Goal: Transaction & Acquisition: Book appointment/travel/reservation

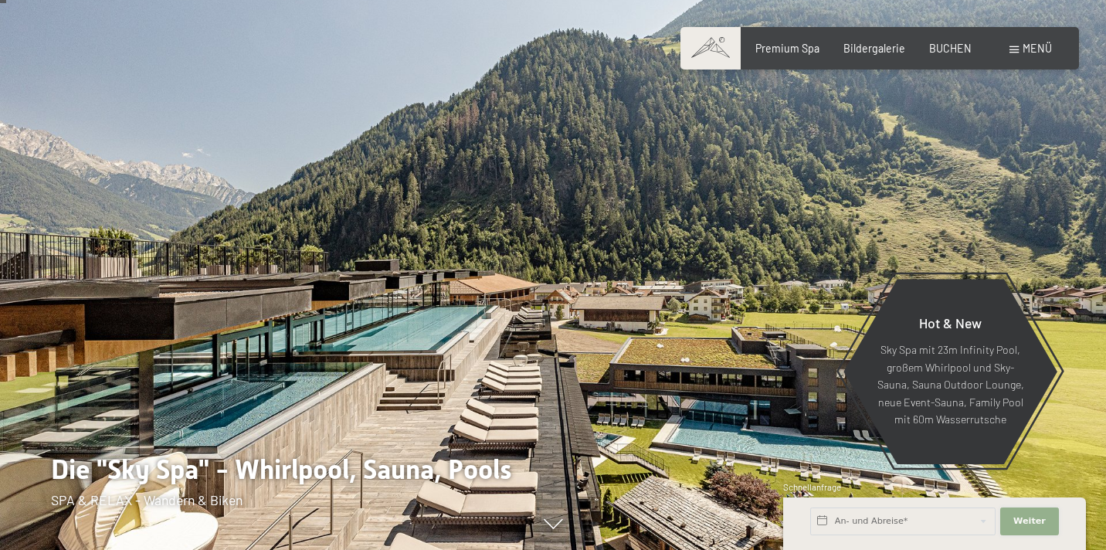
scroll to position [42, 0]
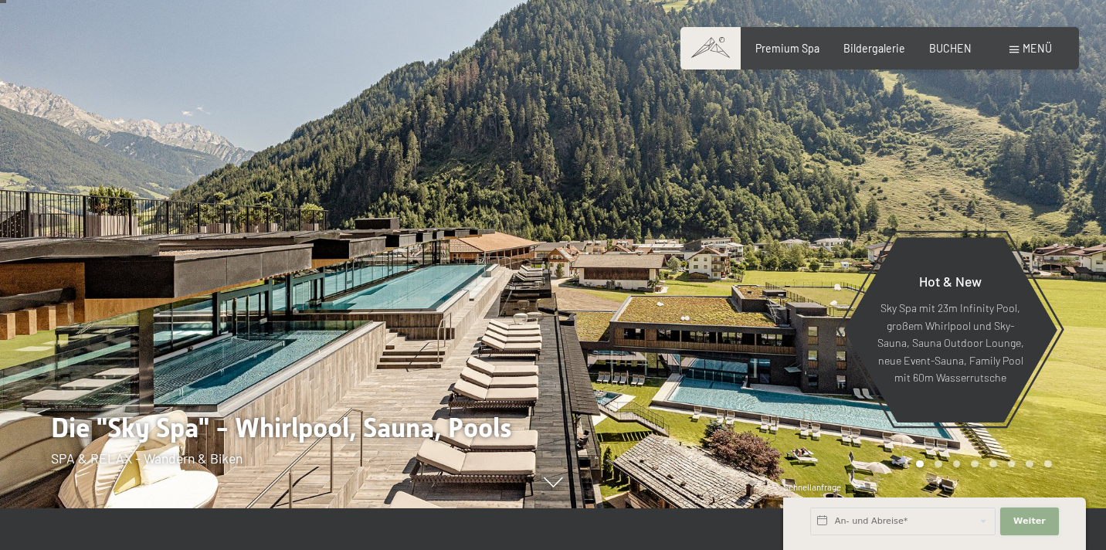
drag, startPoint x: 0, startPoint y: 0, endPoint x: 1021, endPoint y: 517, distance: 1144.0
click at [1021, 517] on span "Weiter" at bounding box center [1030, 521] width 32 height 12
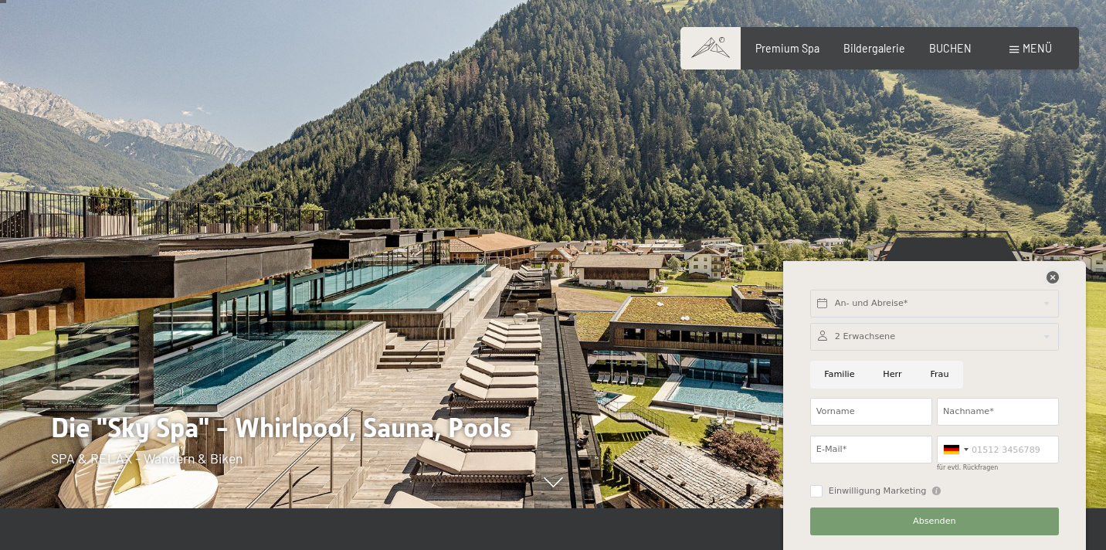
click at [1052, 279] on icon at bounding box center [1053, 277] width 12 height 12
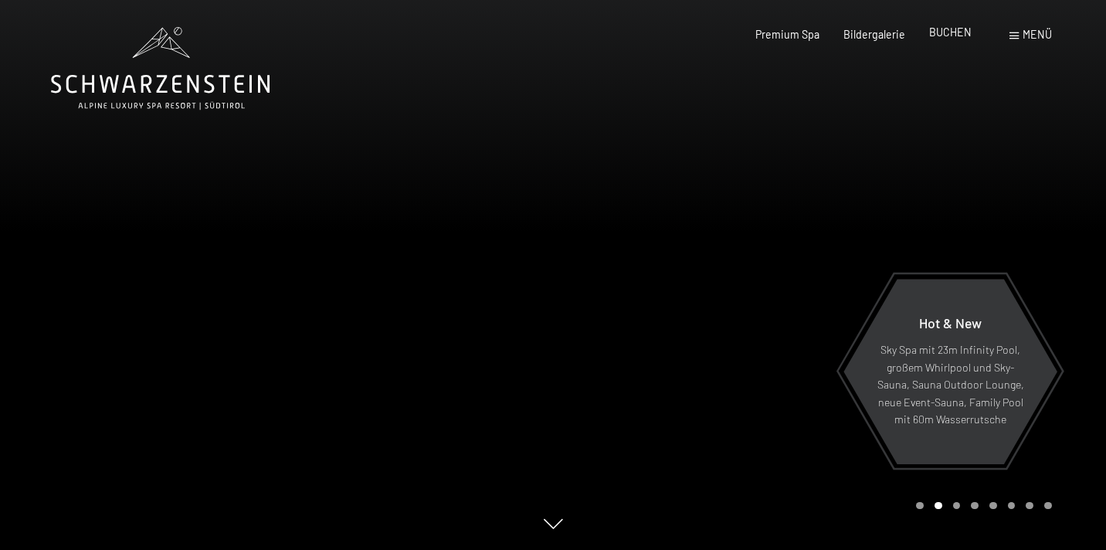
click at [943, 27] on span "BUCHEN" at bounding box center [950, 31] width 42 height 13
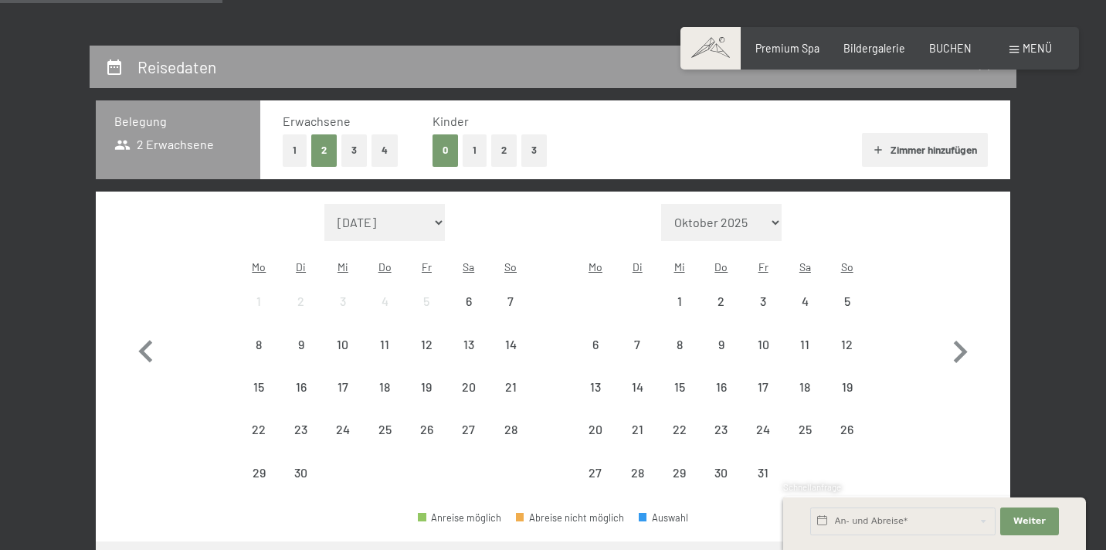
scroll to position [319, 0]
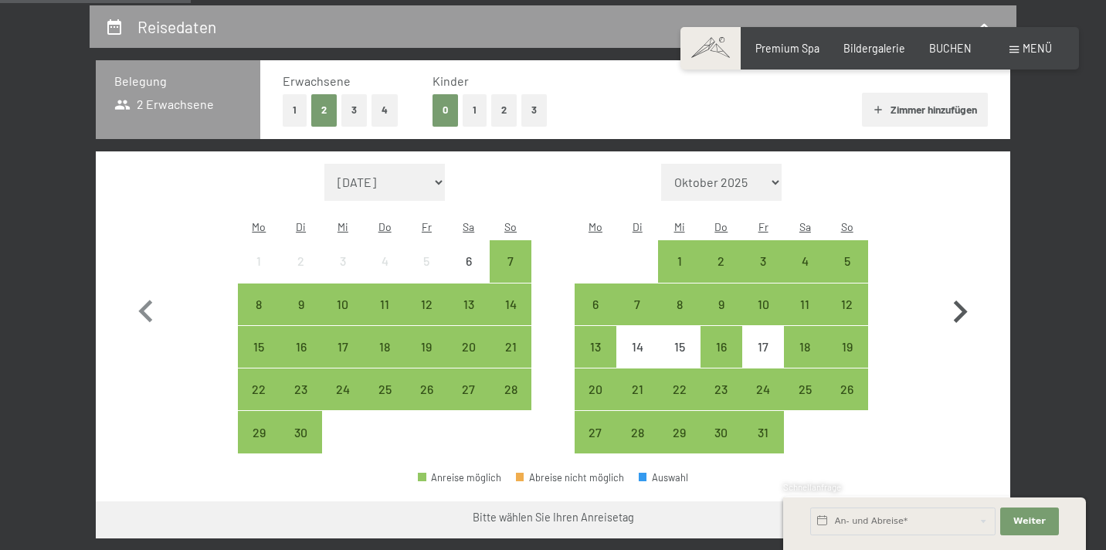
click at [960, 300] on icon "button" at bounding box center [960, 312] width 45 height 45
select select "[DATE]"
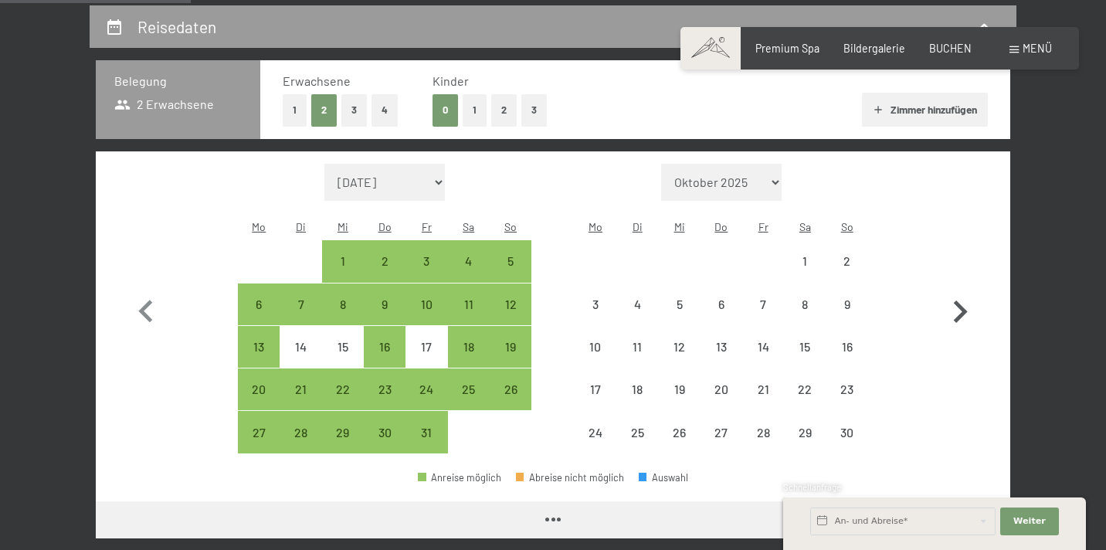
select select "[DATE]"
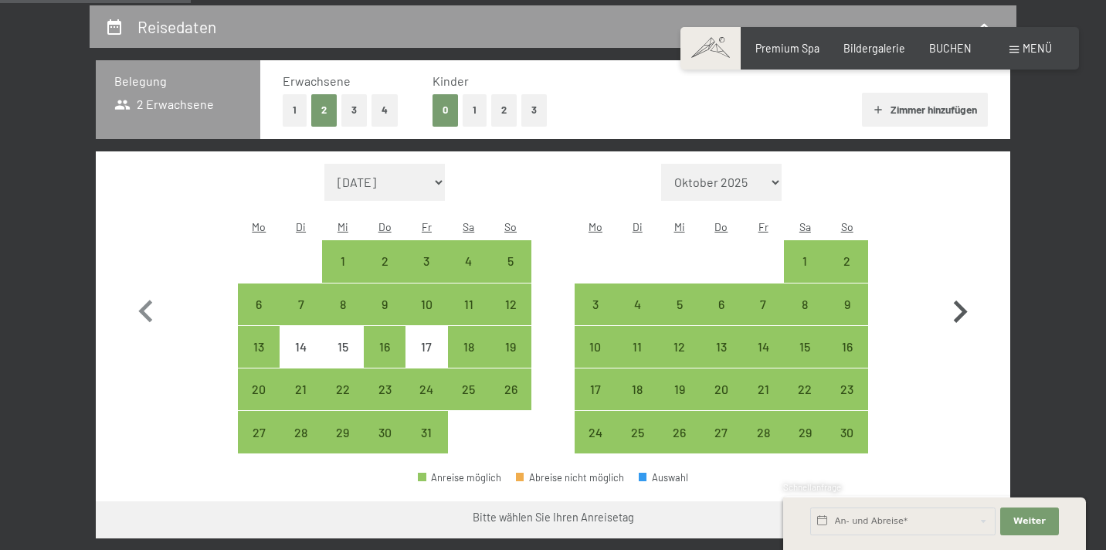
click at [960, 300] on icon "button" at bounding box center [960, 312] width 45 height 45
select select "[DATE]"
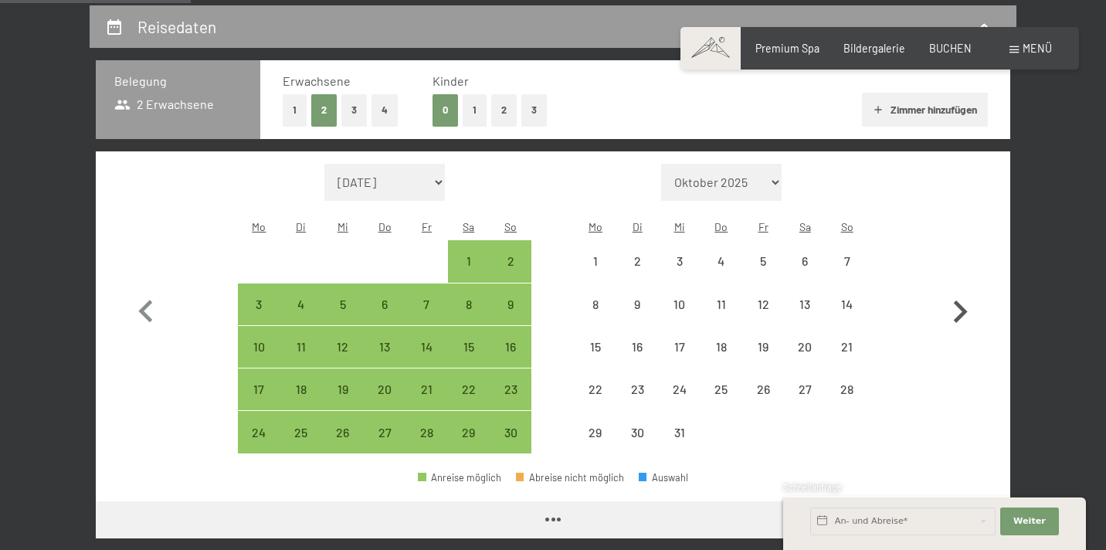
select select "[DATE]"
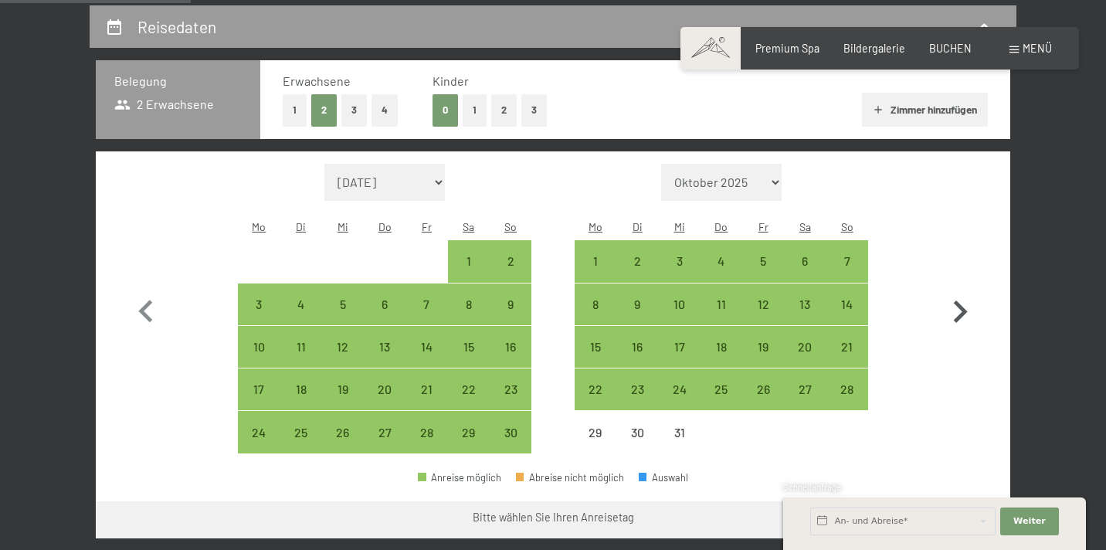
click at [960, 300] on icon "button" at bounding box center [960, 312] width 45 height 45
select select "[DATE]"
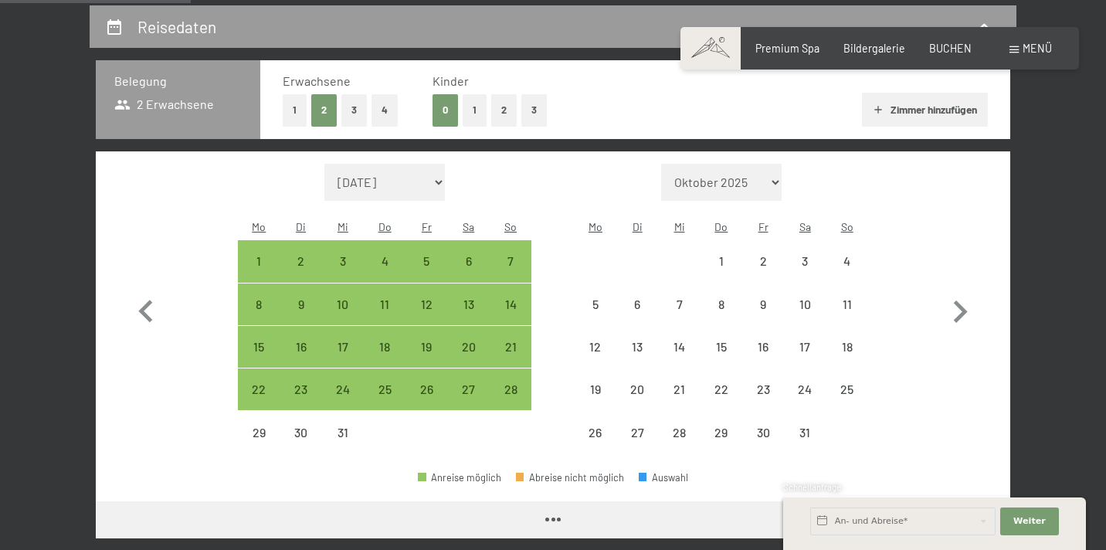
select select "[DATE]"
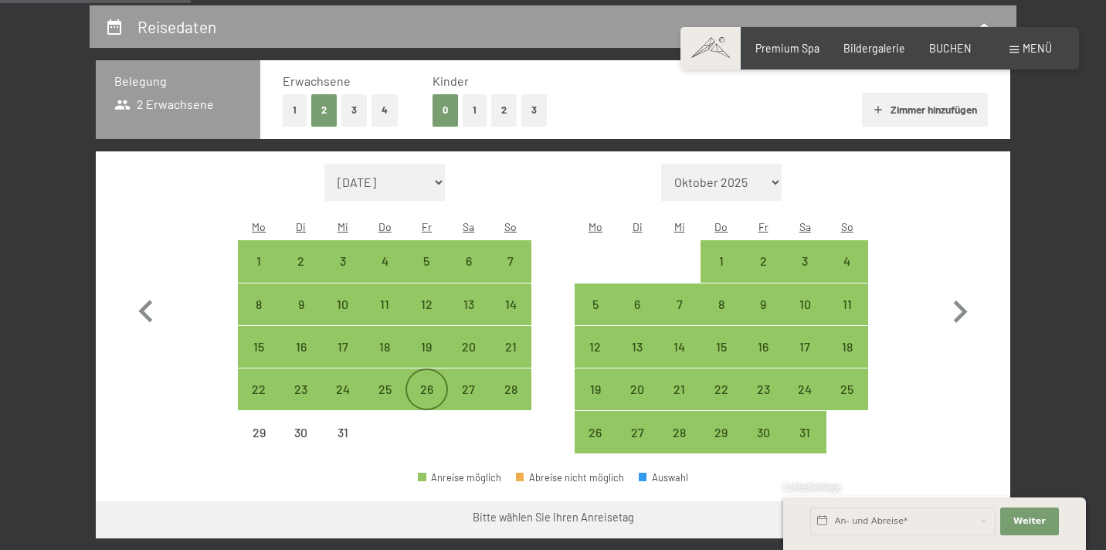
click at [426, 383] on div "26" at bounding box center [426, 402] width 39 height 39
select select "[DATE]"
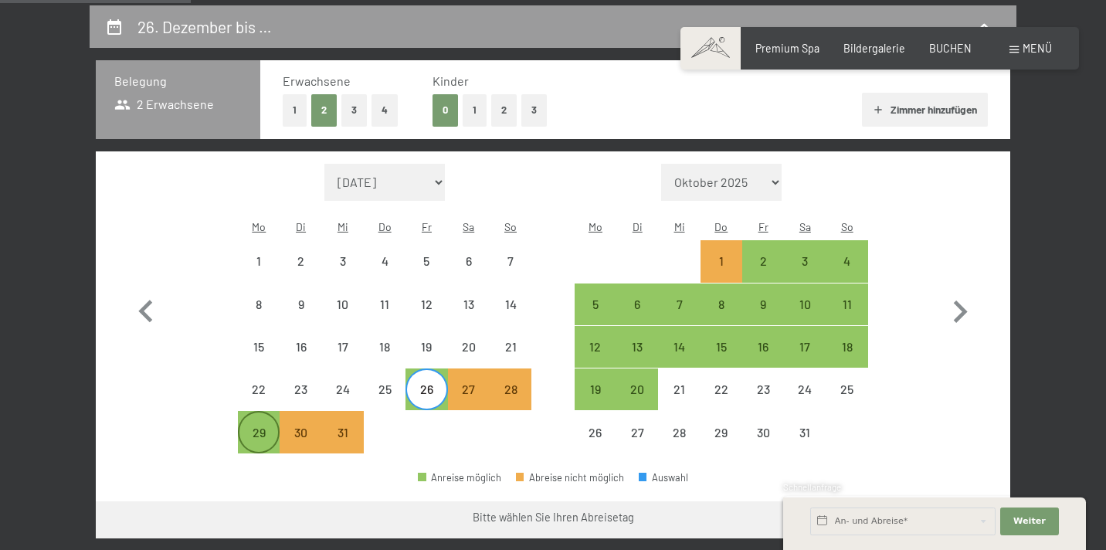
click at [262, 426] on div "29" at bounding box center [258, 445] width 39 height 39
select select "[DATE]"
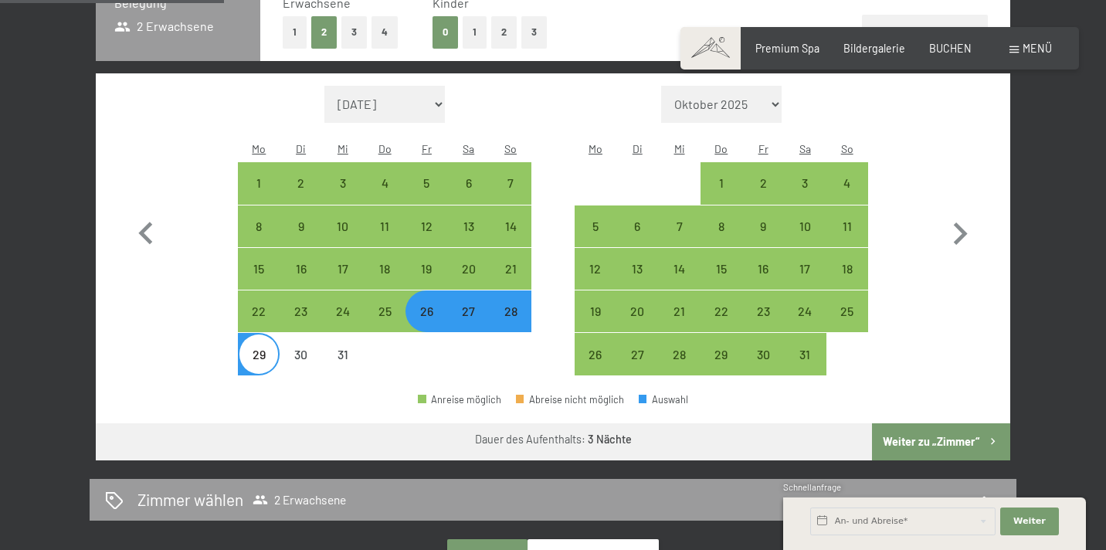
scroll to position [401, 0]
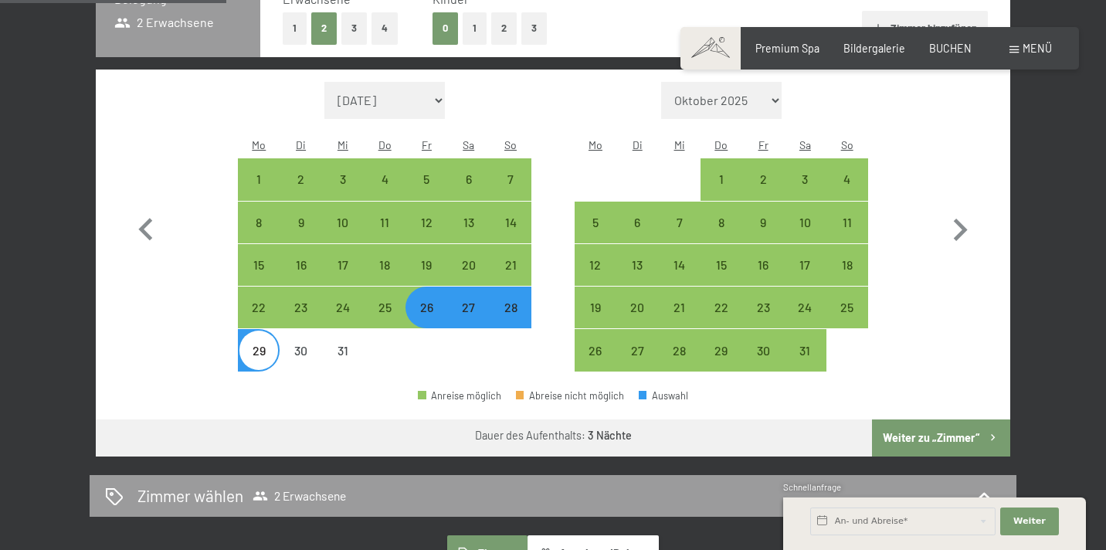
click at [895, 420] on button "Weiter zu „Zimmer“" at bounding box center [941, 438] width 138 height 37
select select "[DATE]"
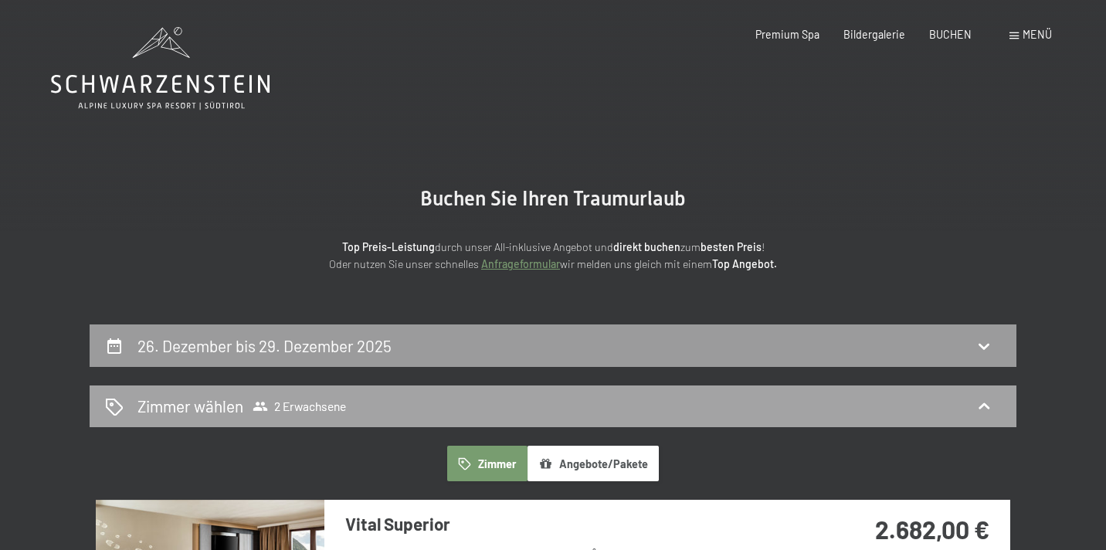
scroll to position [0, 0]
drag, startPoint x: 296, startPoint y: 87, endPoint x: 114, endPoint y: 68, distance: 182.5
drag, startPoint x: 46, startPoint y: 83, endPoint x: 189, endPoint y: 79, distance: 143.0
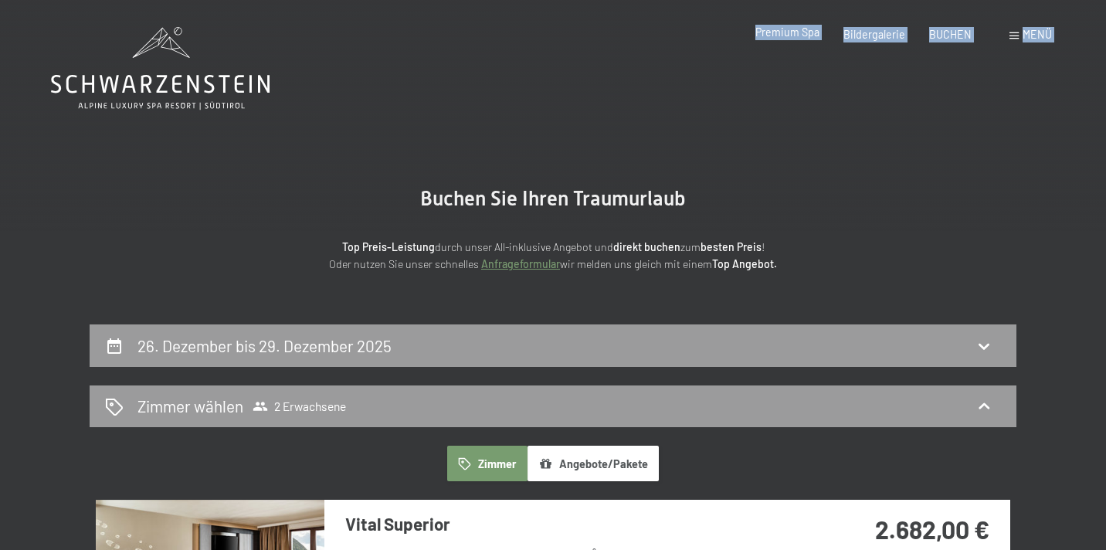
click at [780, 34] on span "Premium Spa" at bounding box center [788, 31] width 64 height 13
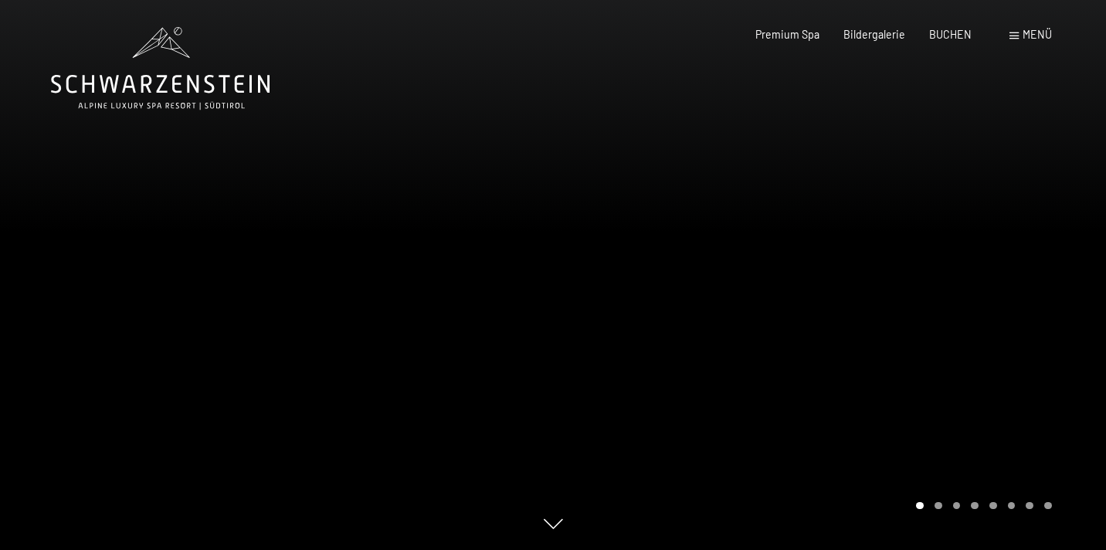
click at [1021, 41] on div "Menü" at bounding box center [1031, 34] width 42 height 15
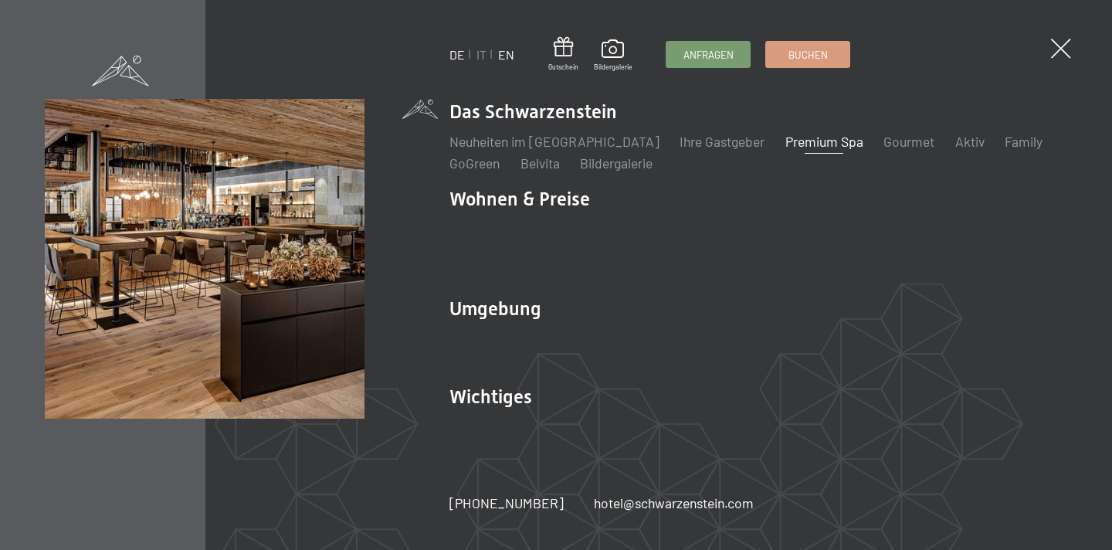
click at [501, 54] on link "EN" at bounding box center [506, 54] width 16 height 15
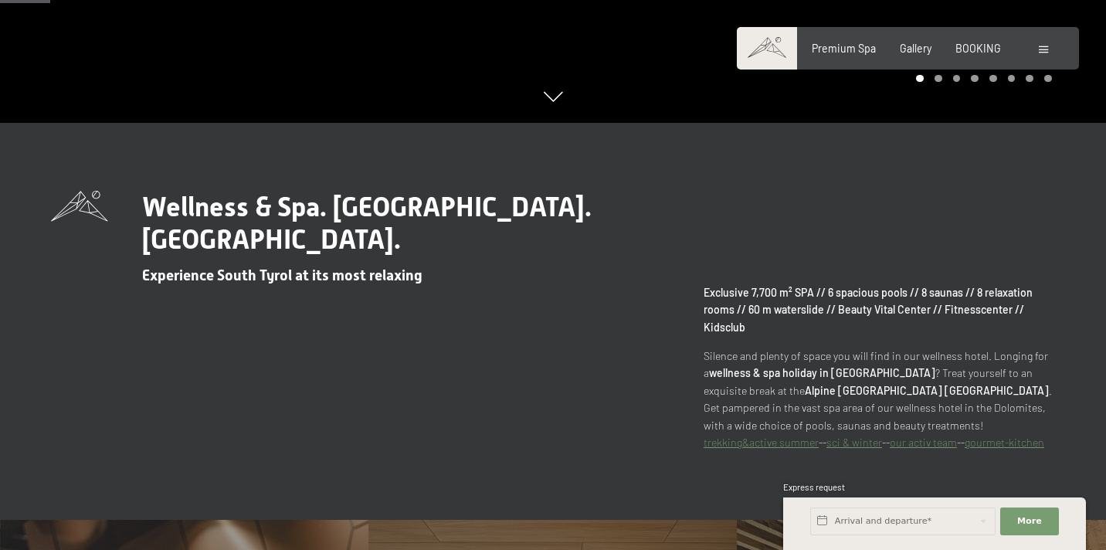
scroll to position [429, 0]
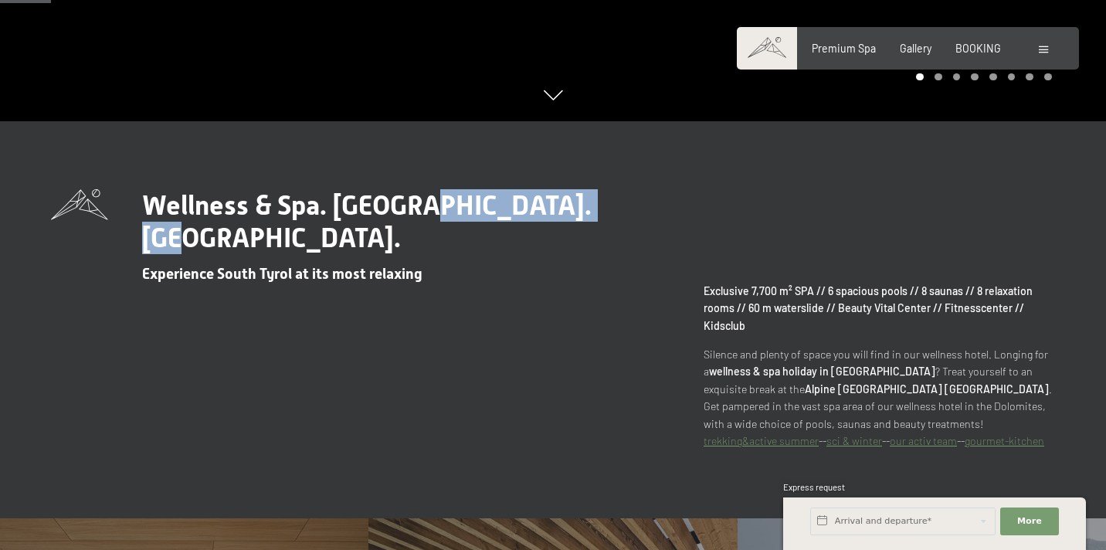
drag, startPoint x: 604, startPoint y: 211, endPoint x: 406, endPoint y: 205, distance: 198.6
click at [406, 205] on div "Wellness & Spa. Italy. Schwarzenstein. Experience South Tyrol at its most relax…" at bounding box center [372, 235] width 643 height 93
copy span "Schwarzenstein."
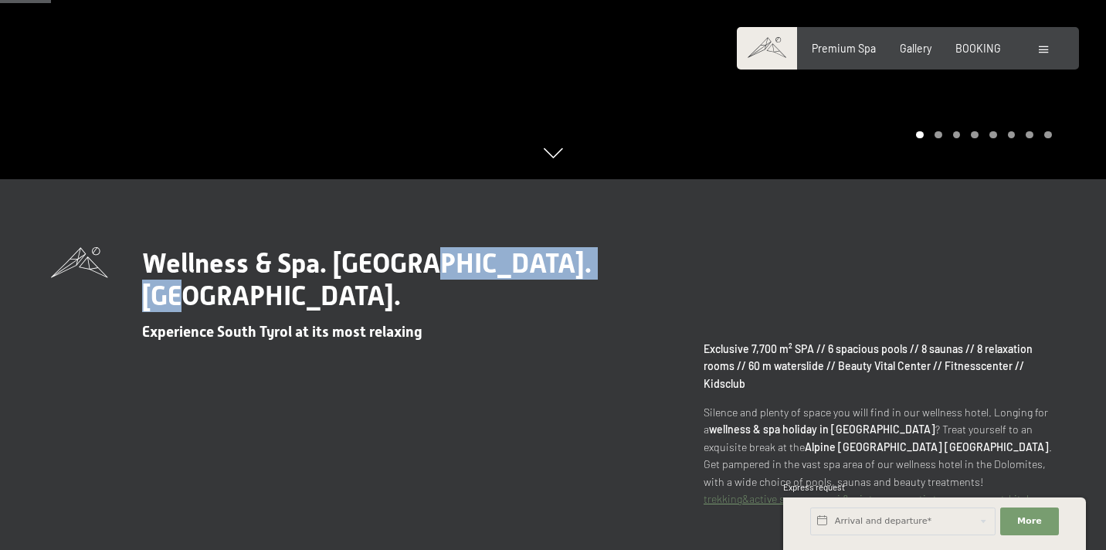
scroll to position [239, 0]
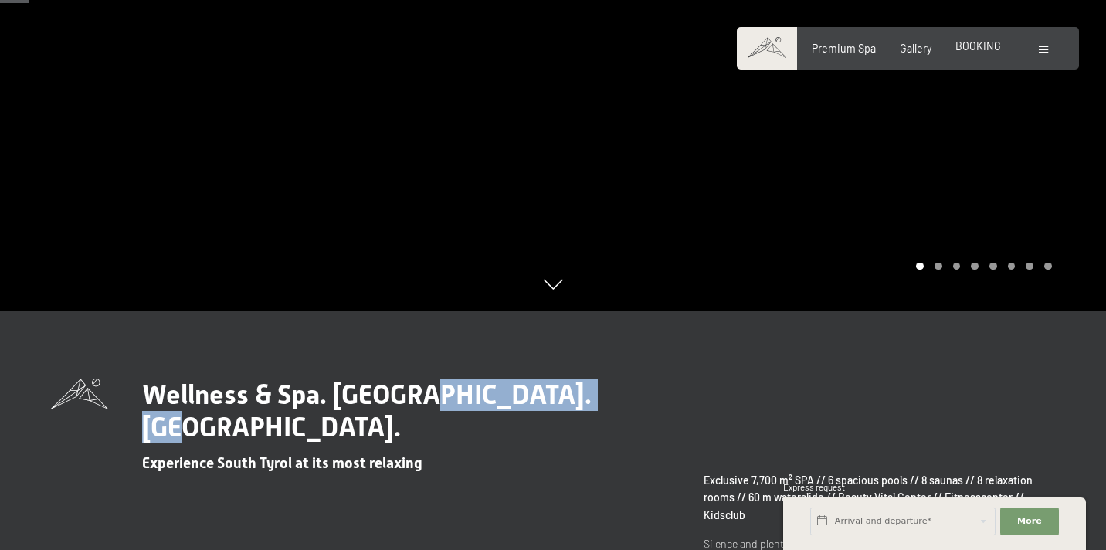
click at [968, 51] on span "BOOKING" at bounding box center [979, 45] width 46 height 13
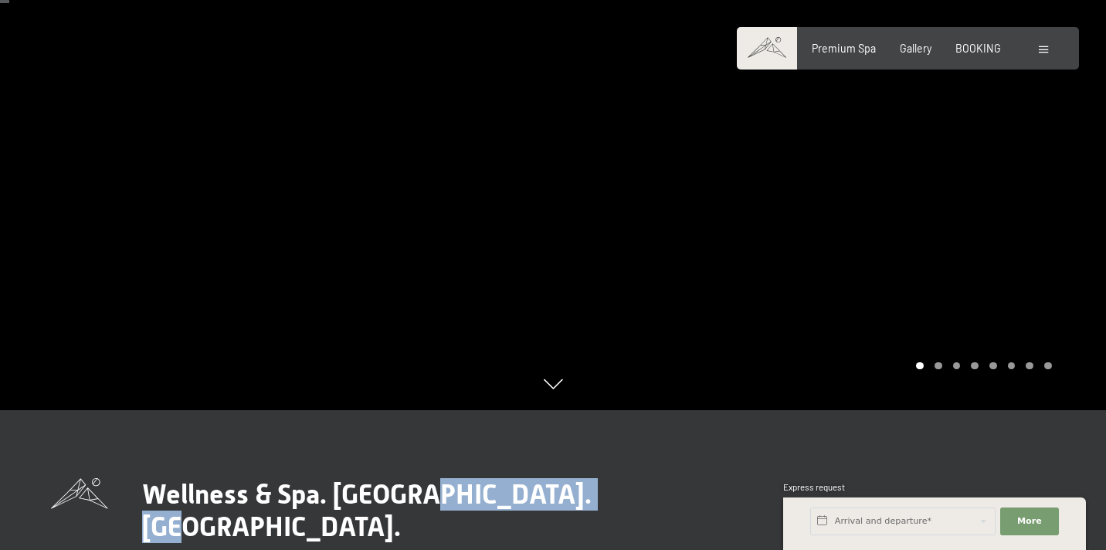
scroll to position [185, 0]
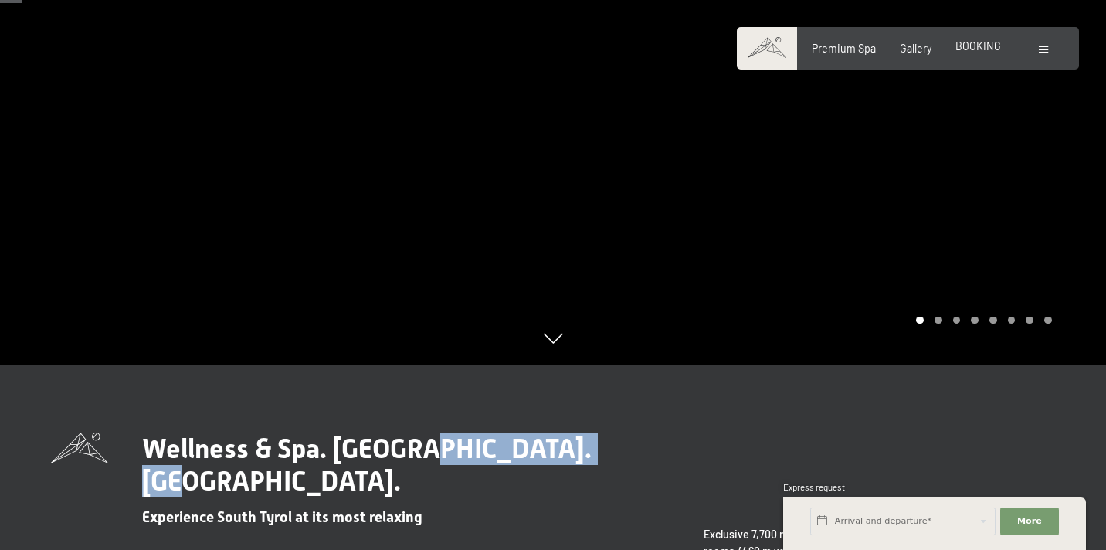
click at [982, 50] on span "BOOKING" at bounding box center [979, 45] width 46 height 13
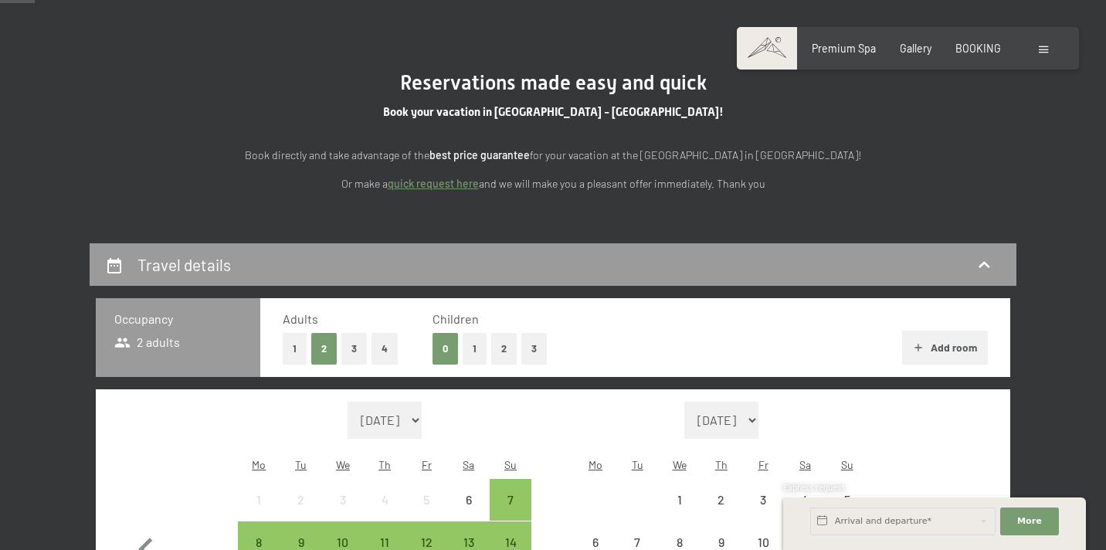
scroll to position [205, 0]
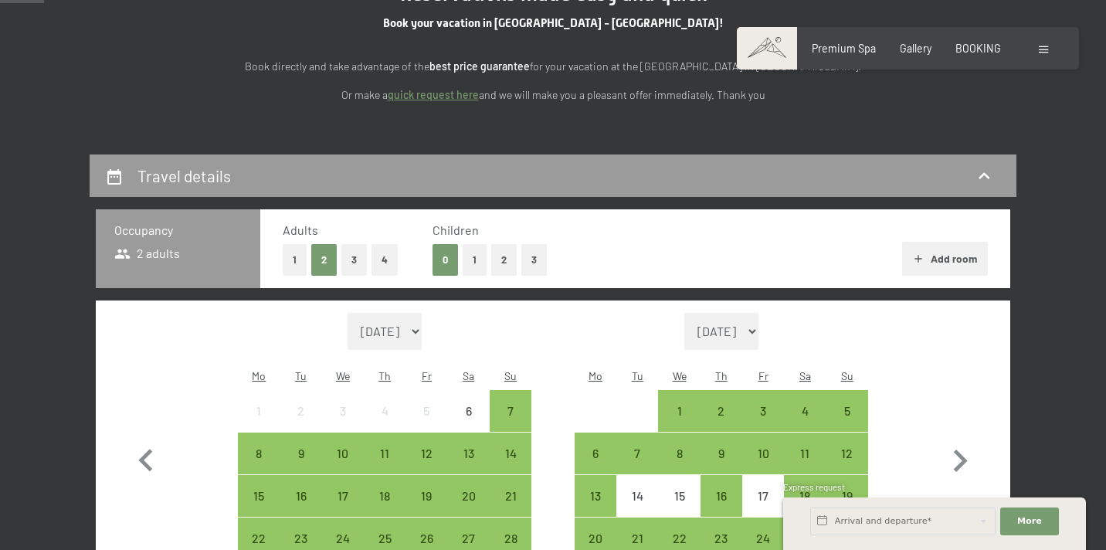
click at [496, 254] on button "2" at bounding box center [503, 260] width 25 height 32
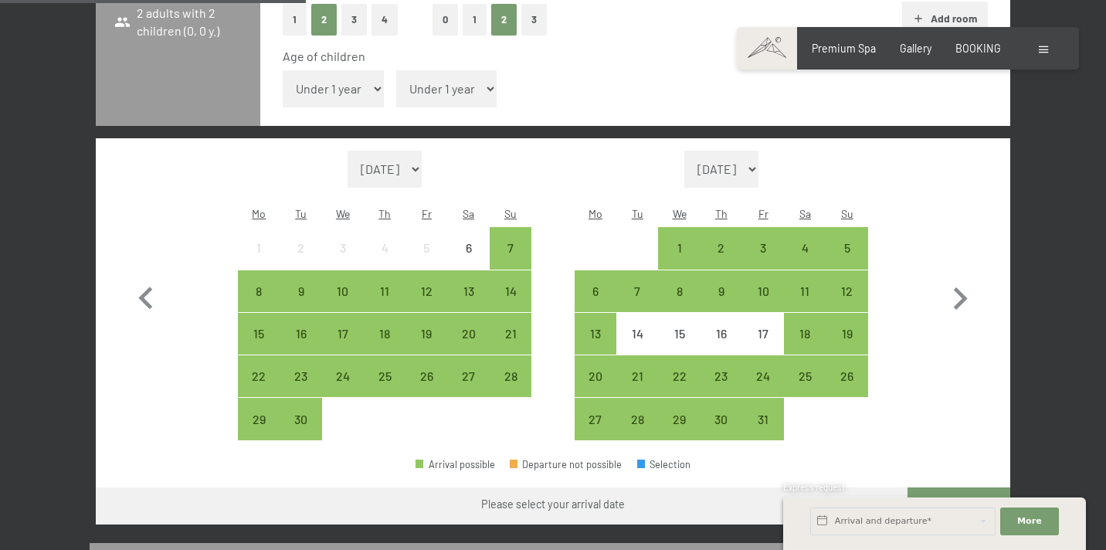
scroll to position [449, 0]
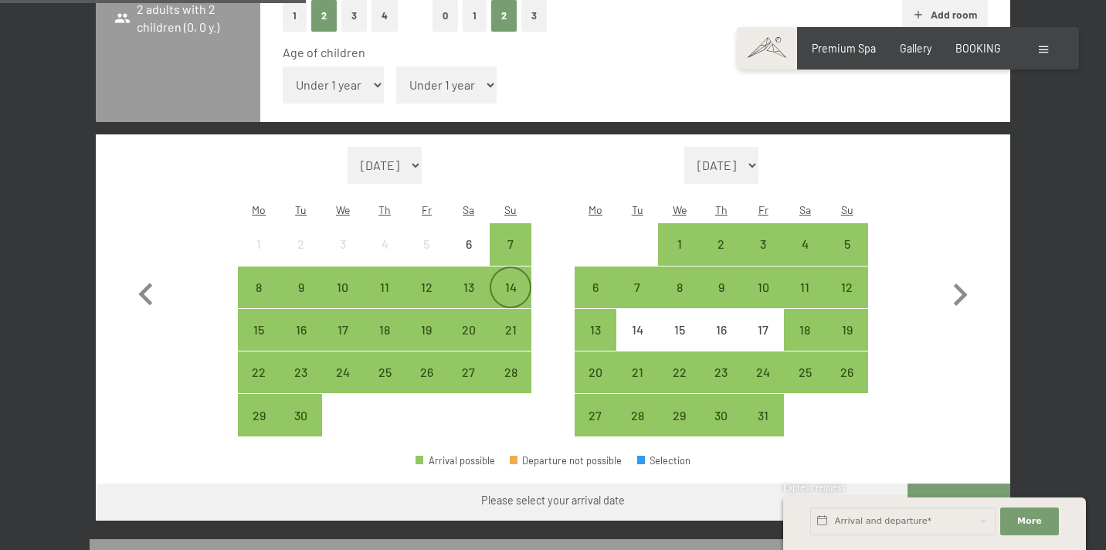
click at [500, 281] on div "14" at bounding box center [510, 300] width 39 height 39
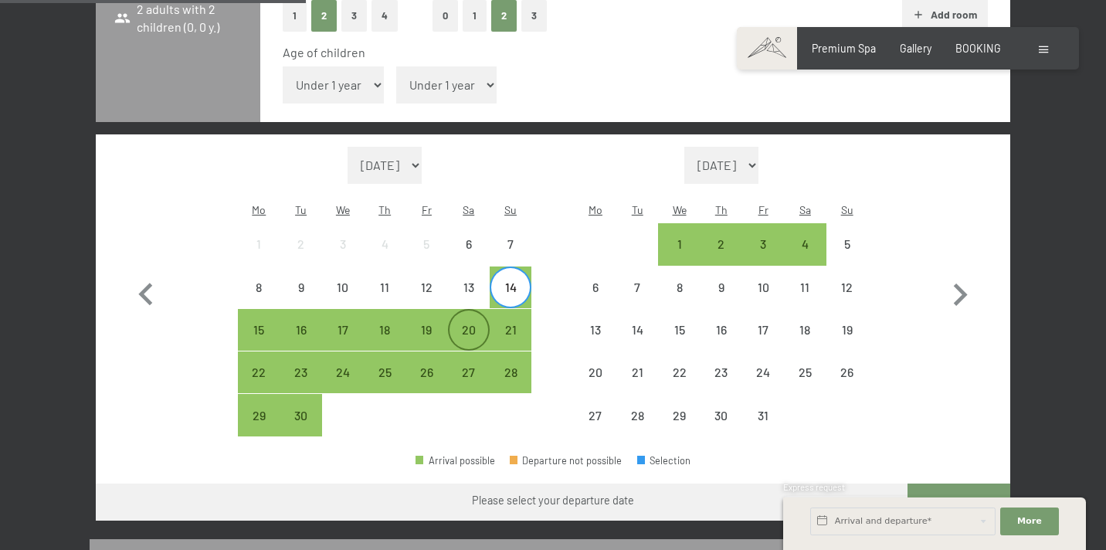
click at [470, 324] on div "20" at bounding box center [469, 343] width 39 height 39
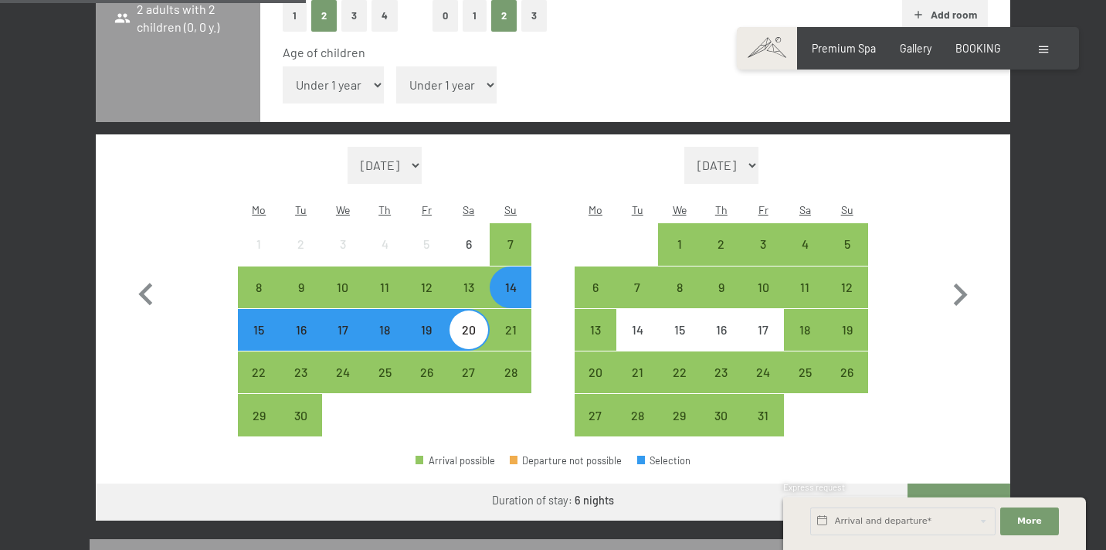
click at [944, 484] on button "Go to ‘Room’" at bounding box center [959, 502] width 103 height 37
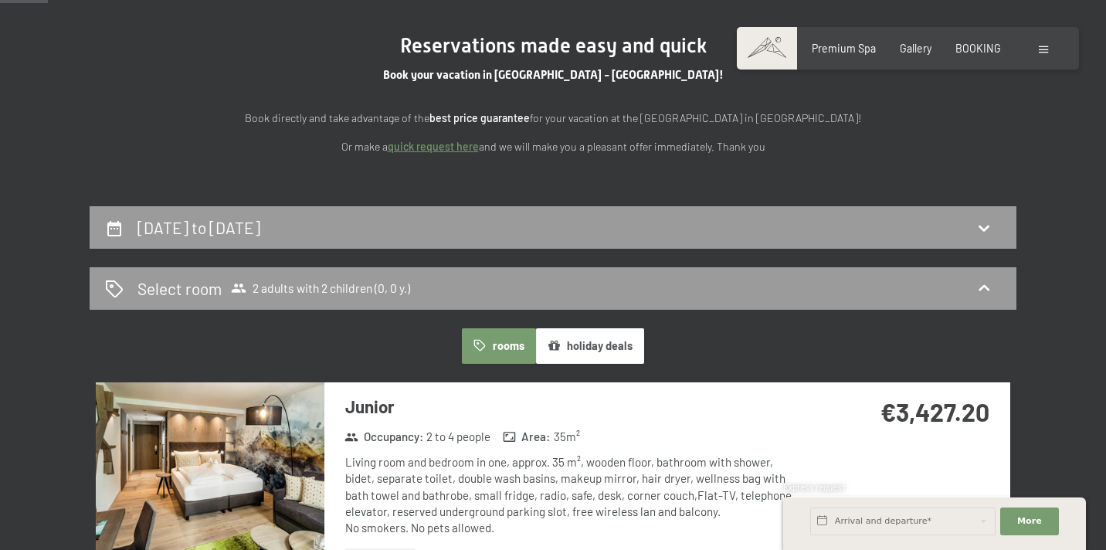
scroll to position [150, 0]
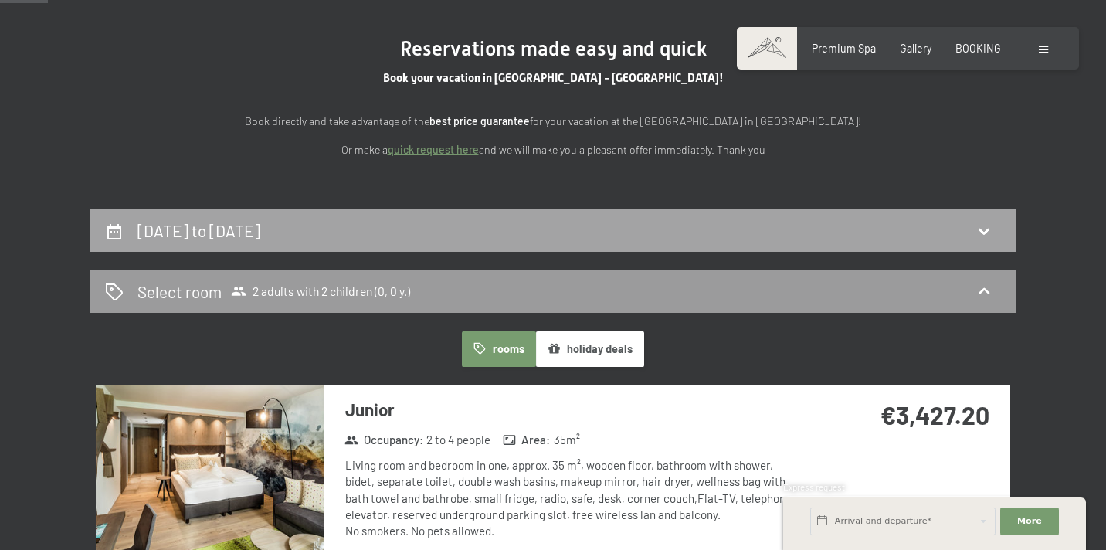
click at [260, 224] on h2 "14th September to 20th September 2025" at bounding box center [199, 230] width 123 height 19
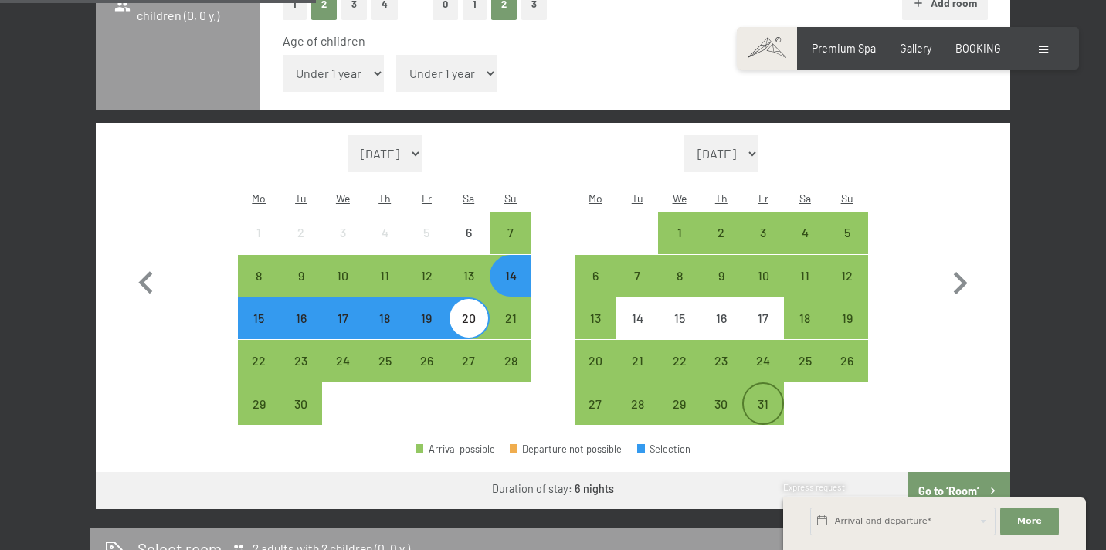
scroll to position [466, 0]
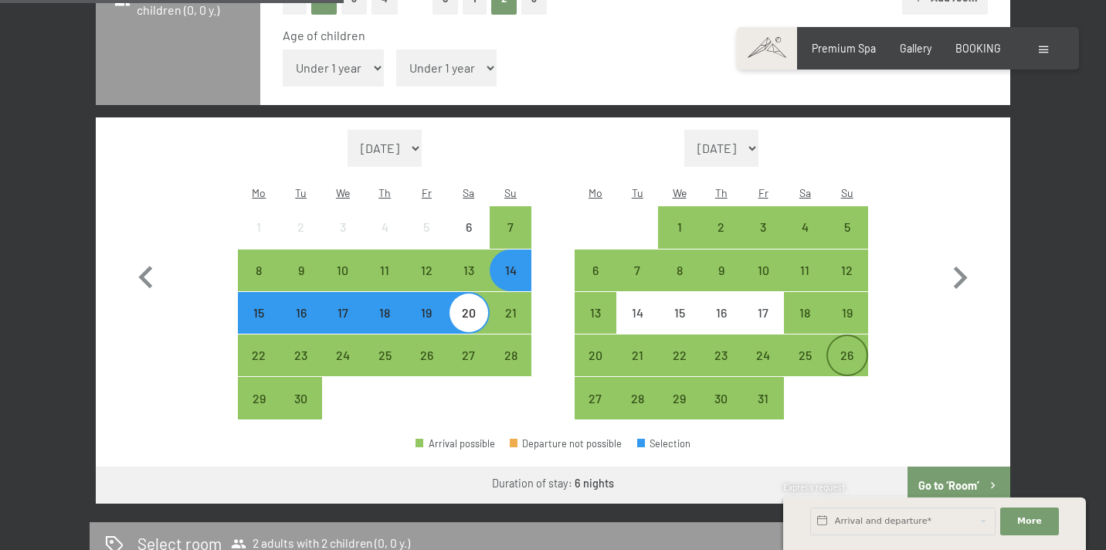
click at [846, 349] on div "26" at bounding box center [847, 368] width 39 height 39
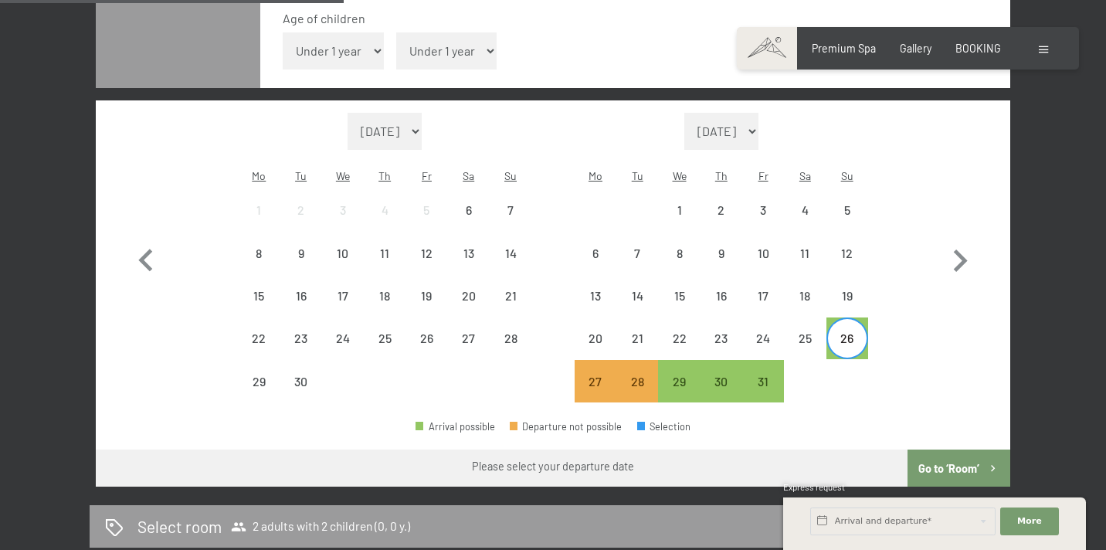
scroll to position [484, 0]
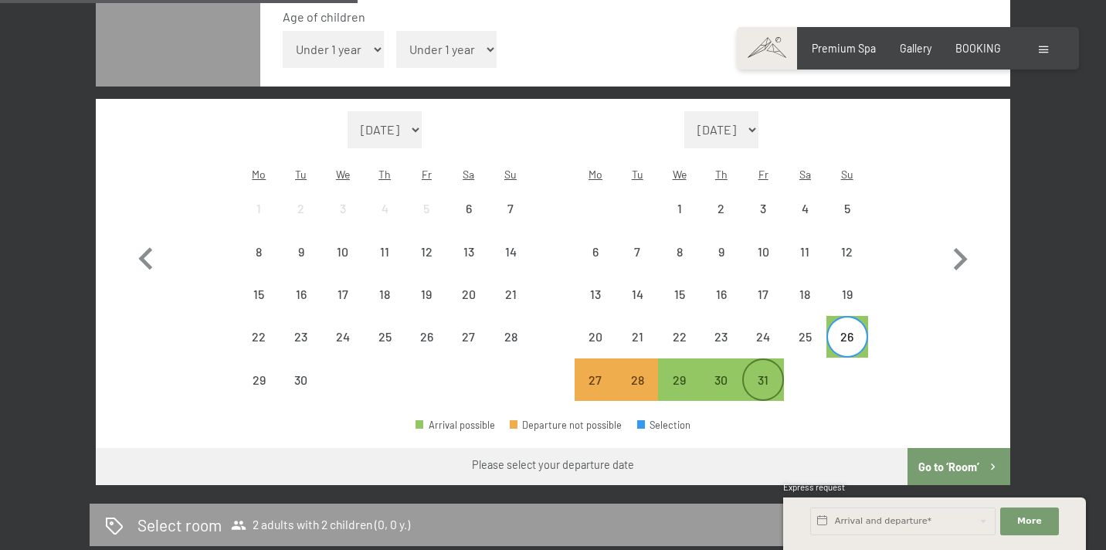
click at [770, 374] on div "31" at bounding box center [763, 393] width 39 height 39
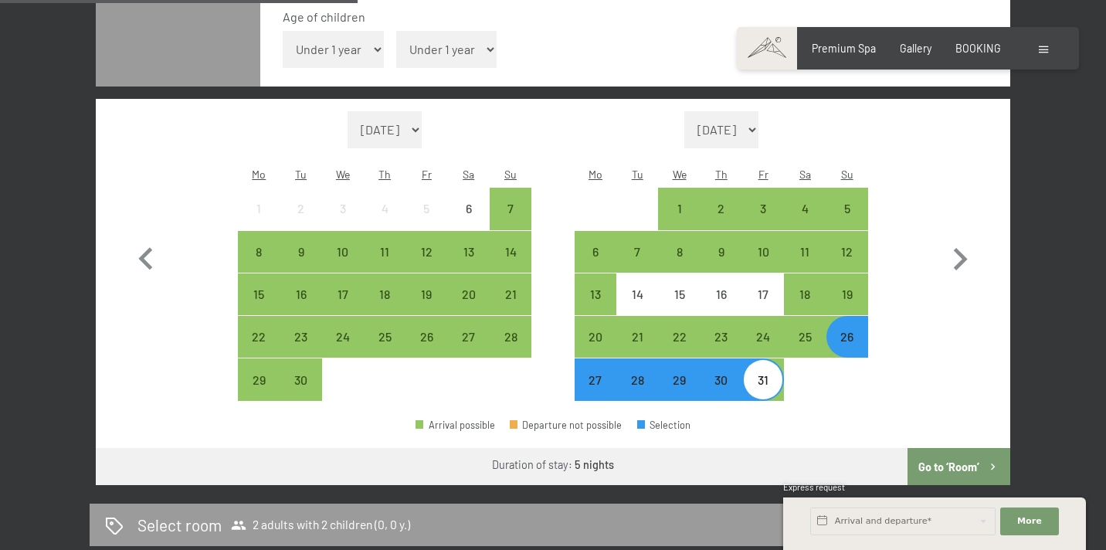
click at [960, 448] on button "Go to ‘Room’" at bounding box center [959, 466] width 103 height 37
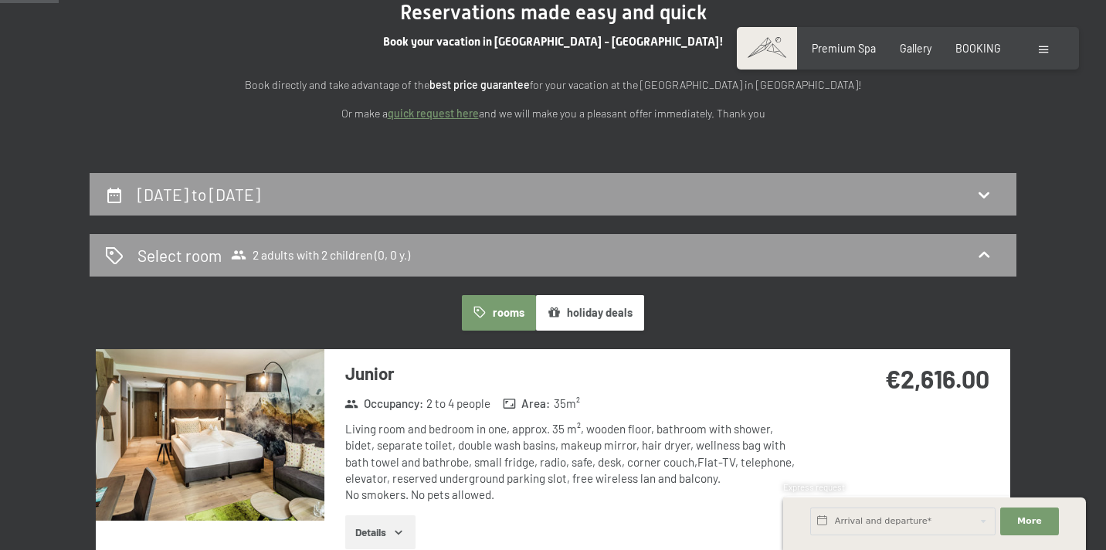
scroll to position [163, 0]
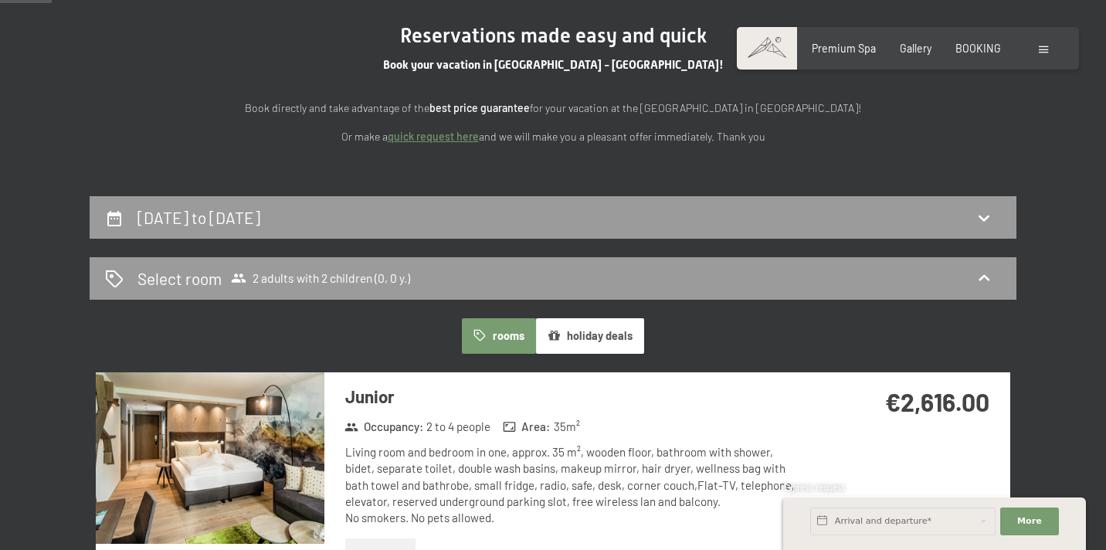
click at [613, 336] on button "holiday deals" at bounding box center [590, 336] width 108 height 36
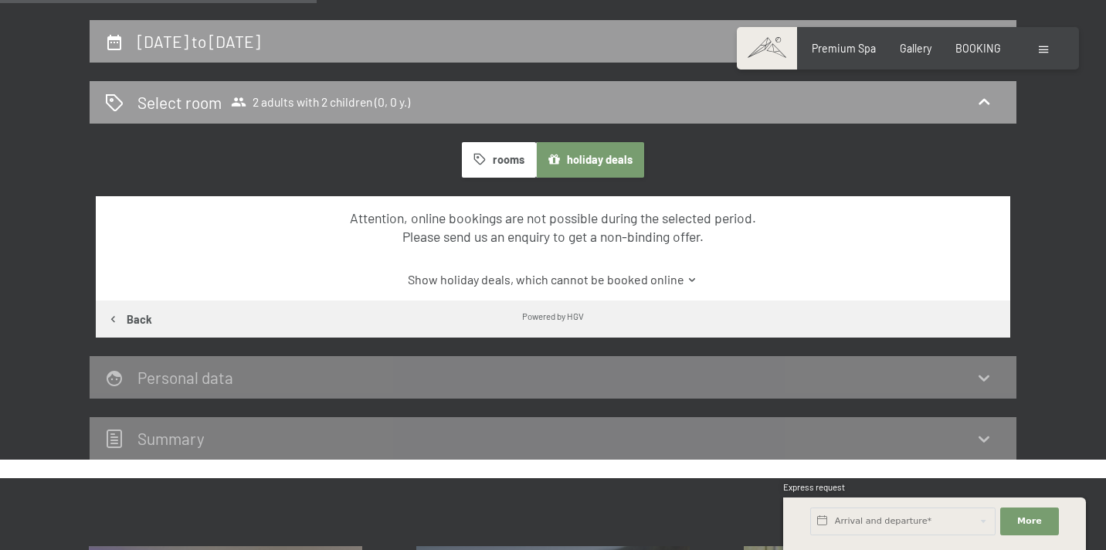
scroll to position [331, 0]
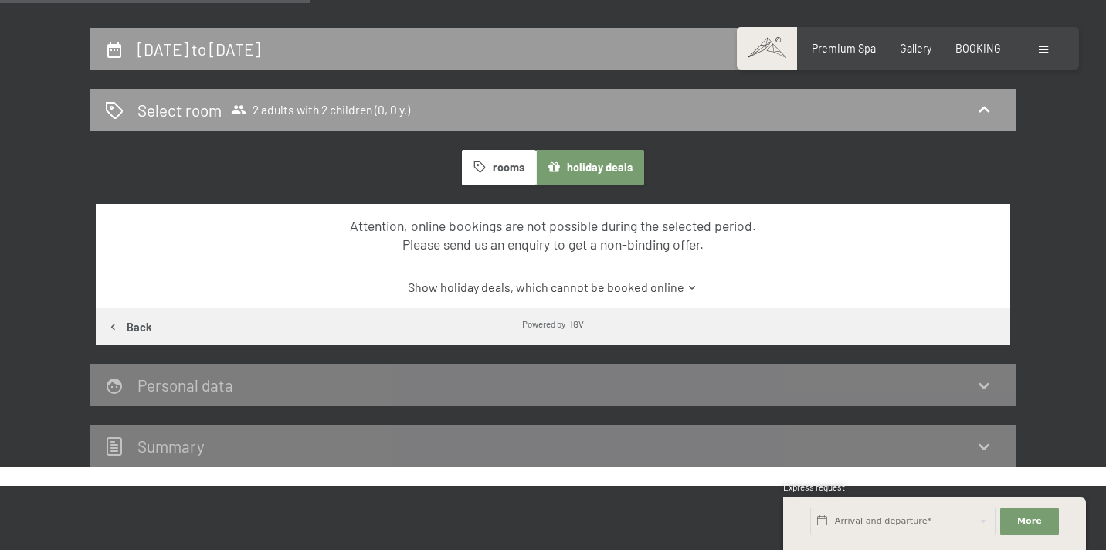
click at [634, 283] on link "Show holiday deals, which cannot be booked online" at bounding box center [554, 287] width 860 height 17
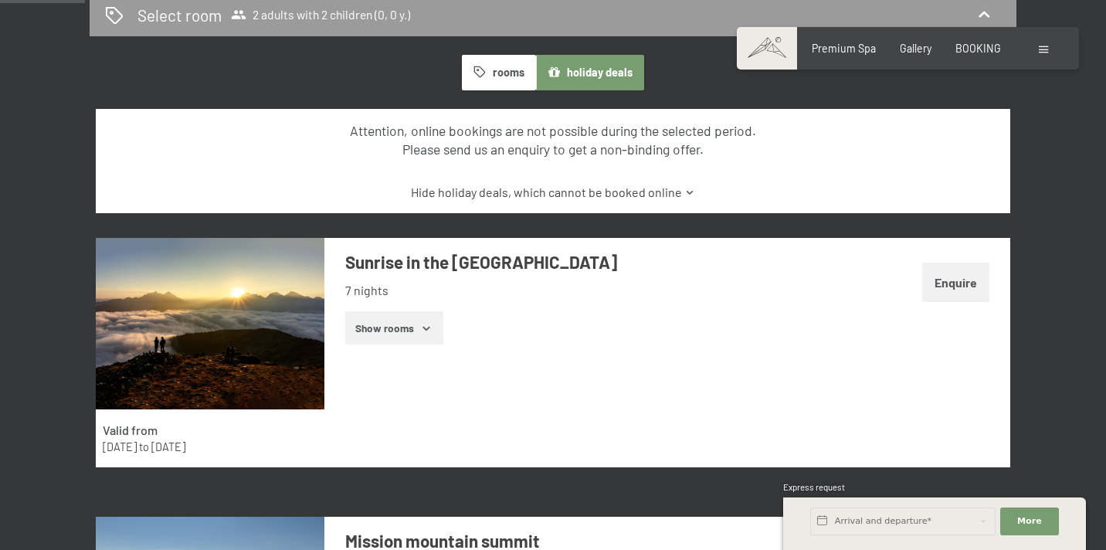
scroll to position [440, 0]
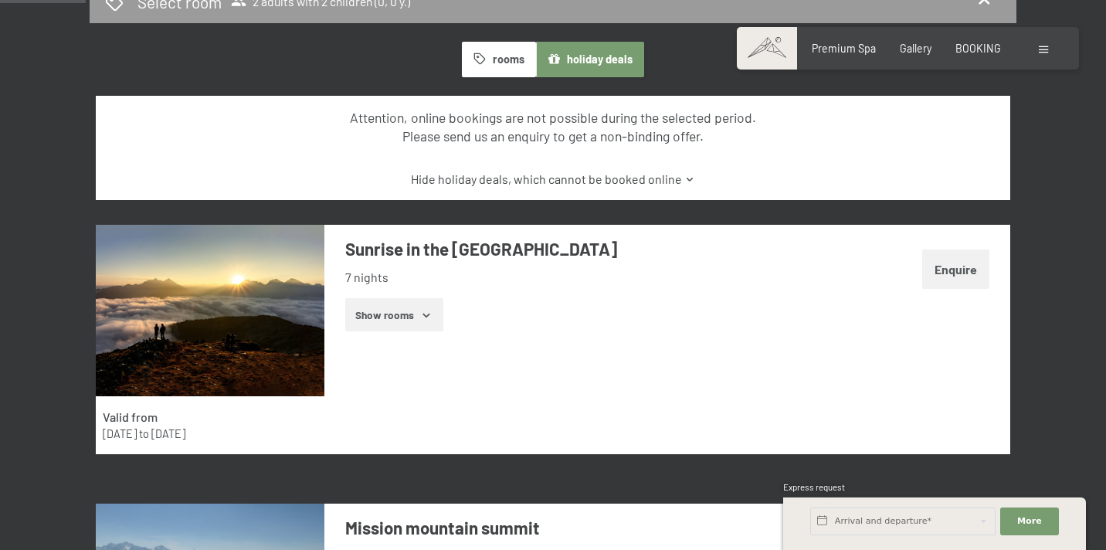
click at [390, 312] on button "Show rooms" at bounding box center [394, 315] width 98 height 34
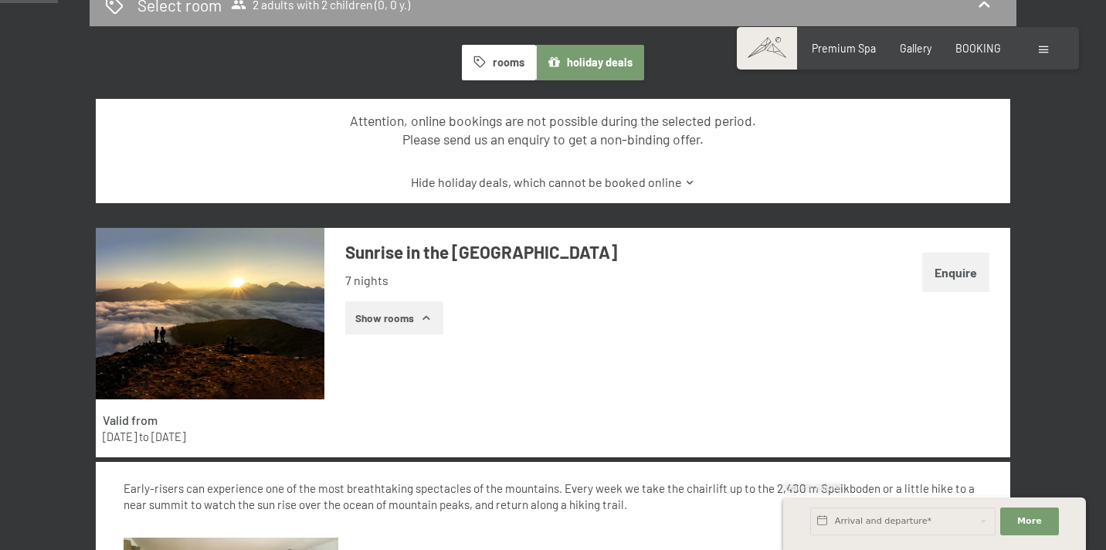
scroll to position [182, 0]
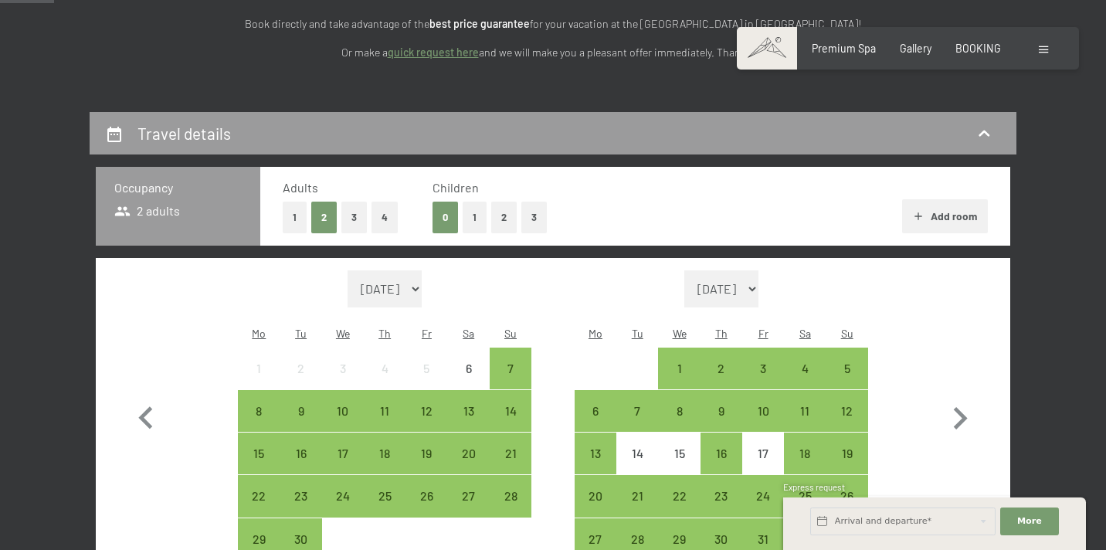
scroll to position [256, 0]
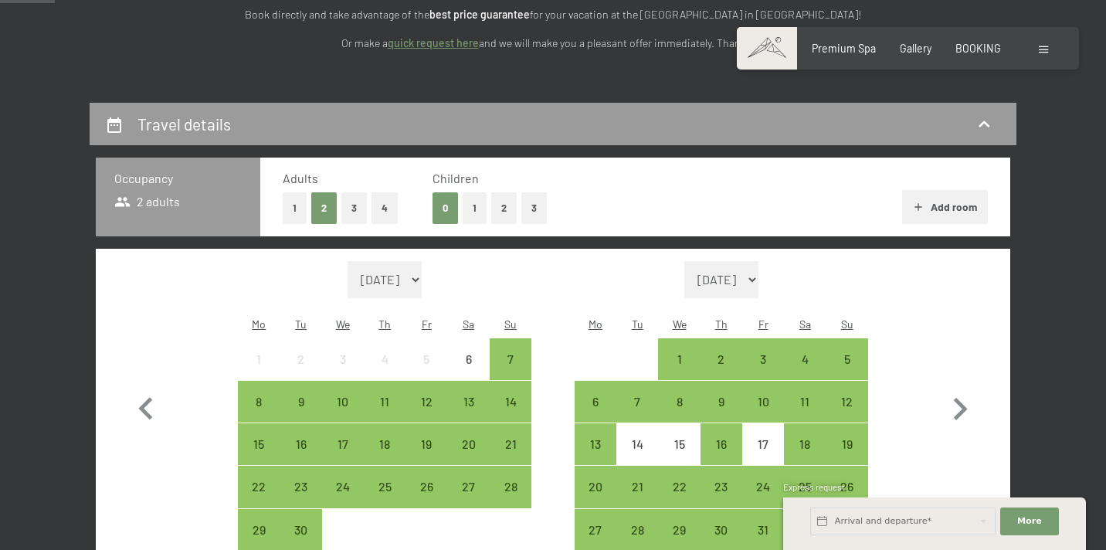
click at [502, 200] on button "2" at bounding box center [503, 208] width 25 height 32
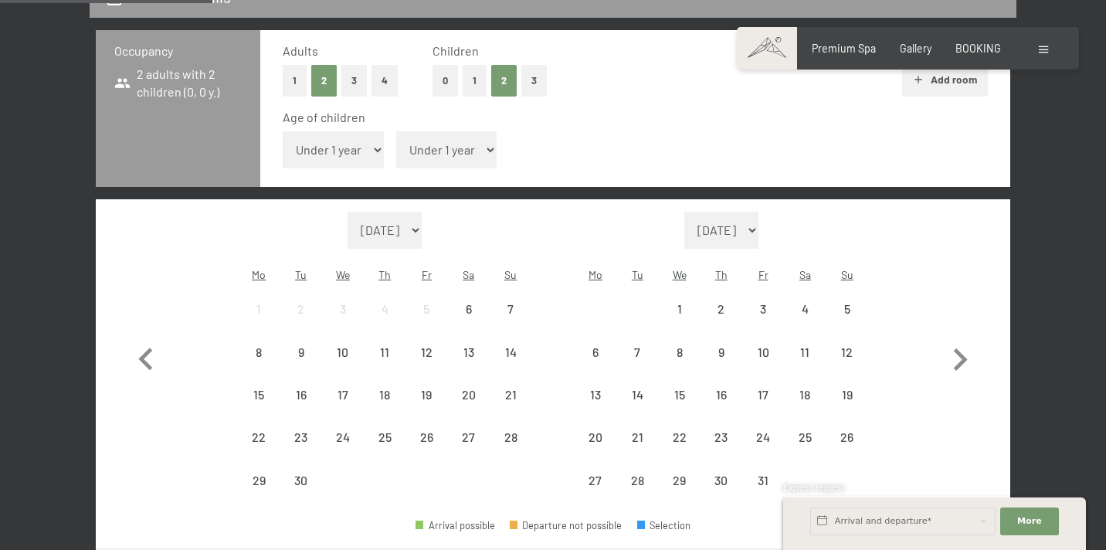
scroll to position [420, 0]
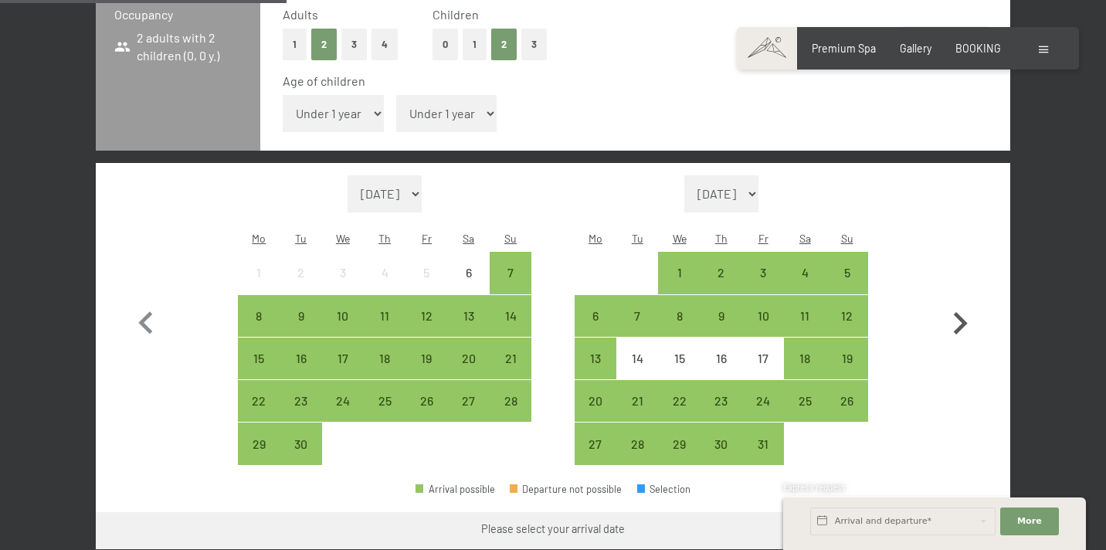
click at [959, 301] on icon "button" at bounding box center [960, 323] width 45 height 45
select select "[DATE]"
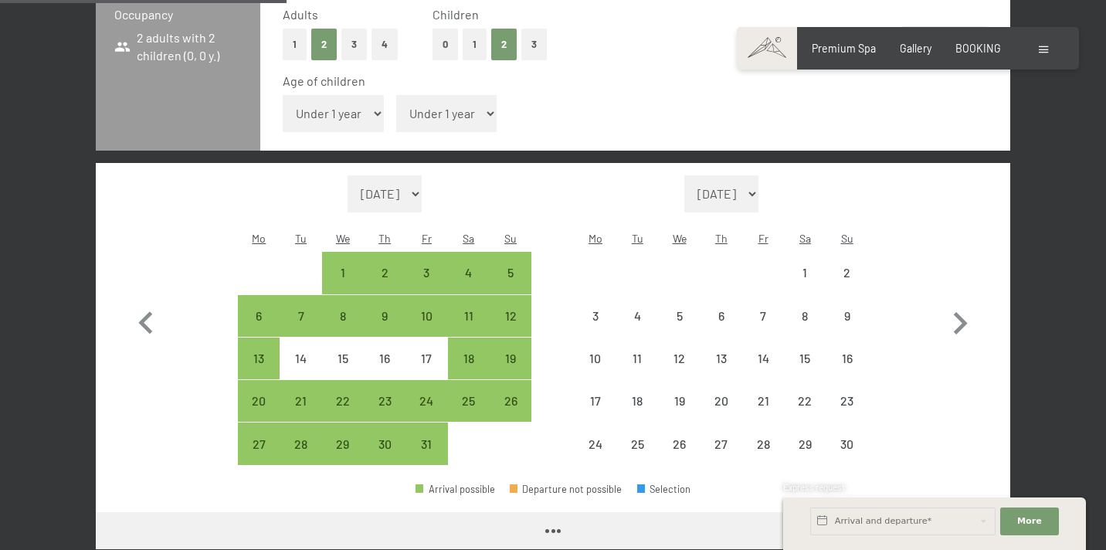
select select "[DATE]"
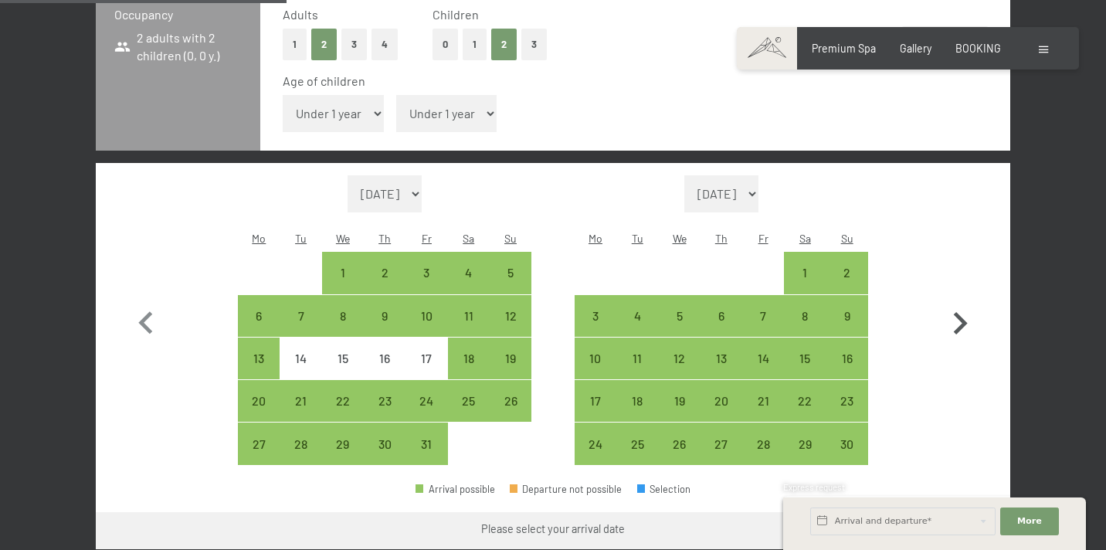
click at [963, 312] on icon "button" at bounding box center [961, 323] width 14 height 22
select select "[DATE]"
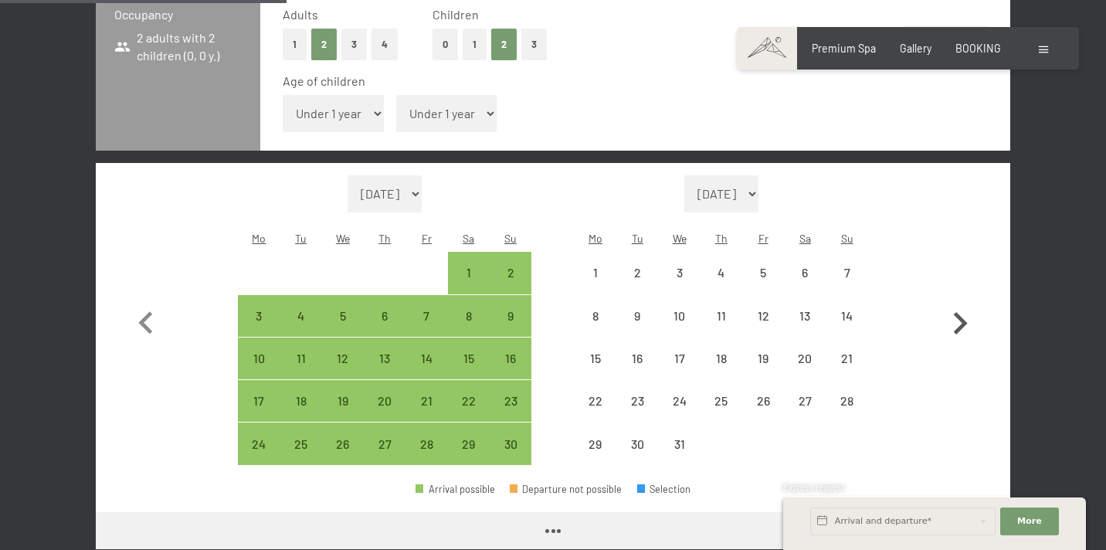
select select "[DATE]"
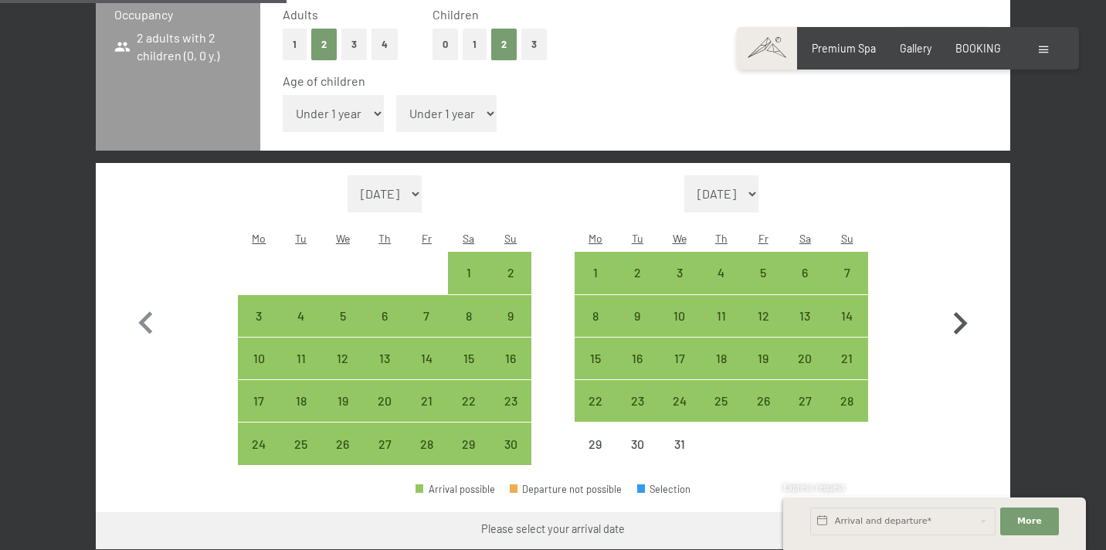
click at [963, 312] on icon "button" at bounding box center [961, 323] width 14 height 22
select select "[DATE]"
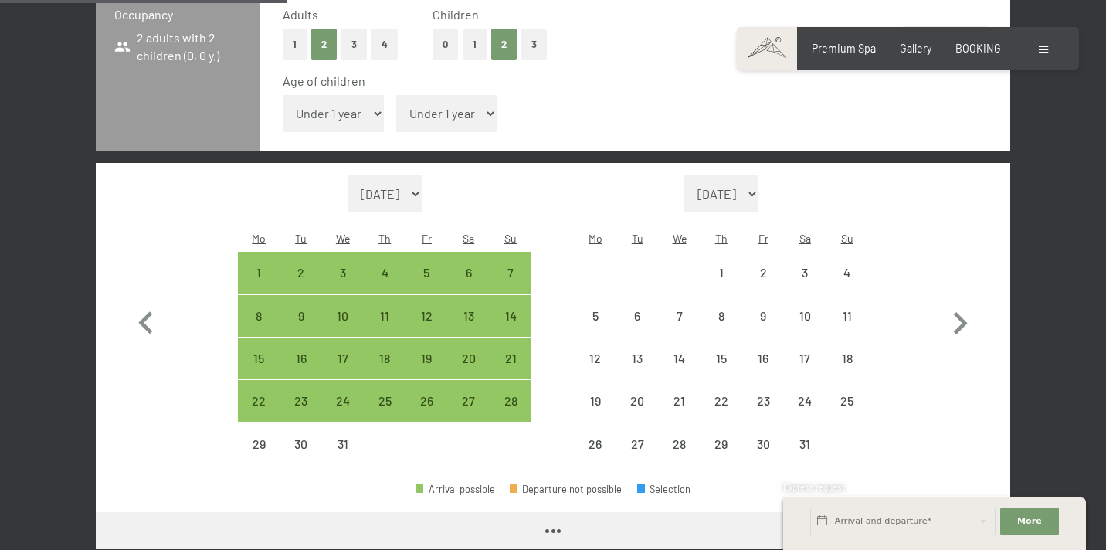
select select "[DATE]"
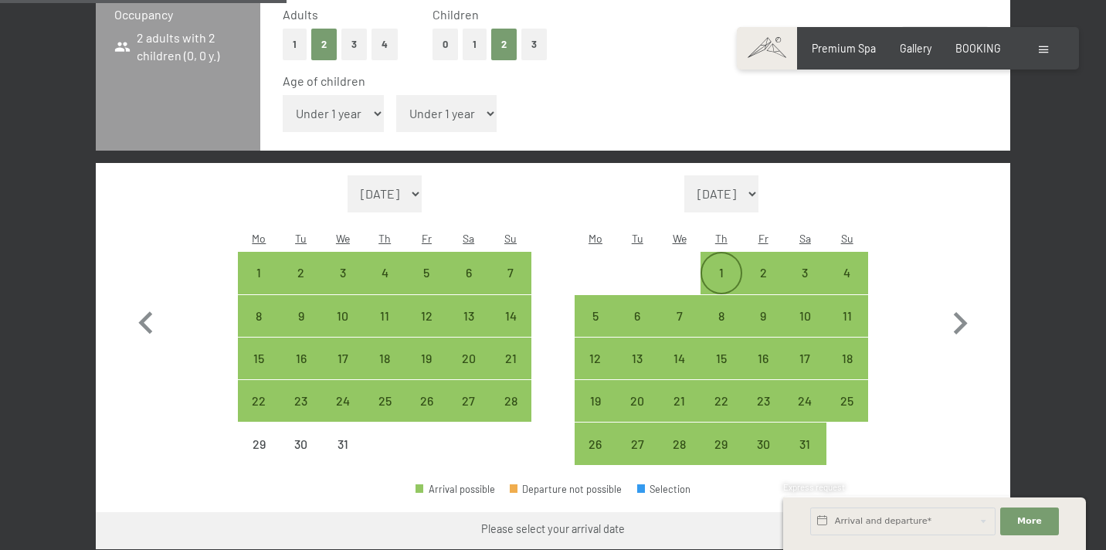
click at [718, 267] on div "1" at bounding box center [721, 286] width 39 height 39
select select "[DATE]"
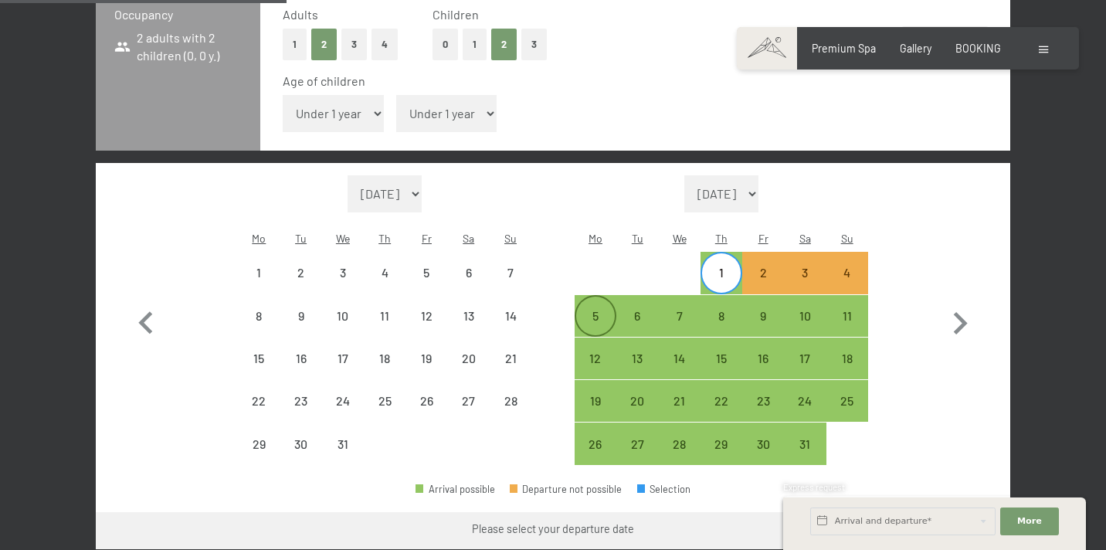
click at [591, 310] on div "5" at bounding box center [595, 329] width 39 height 39
select select "[DATE]"
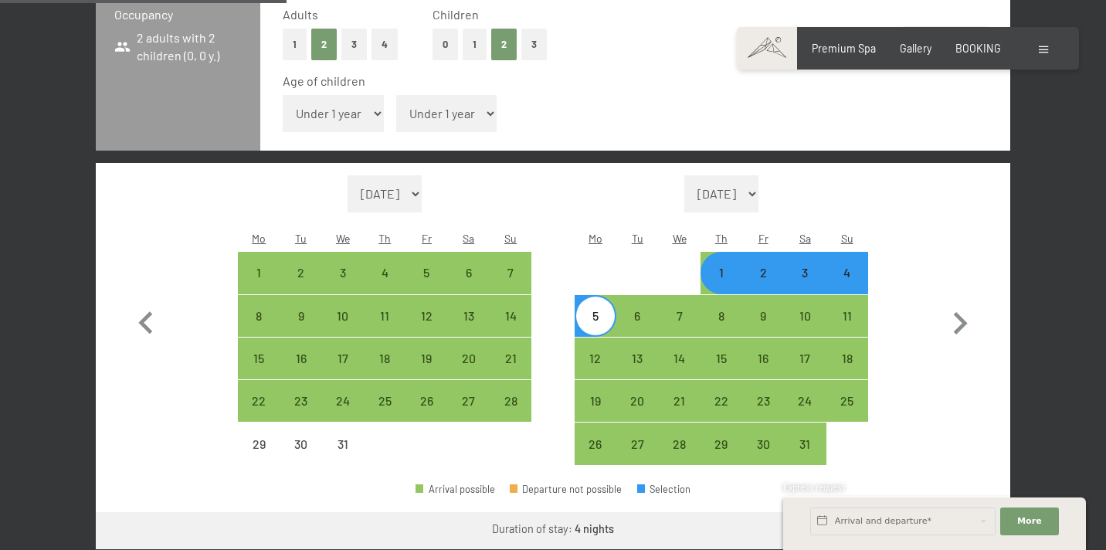
click at [982, 481] on div "Express request" at bounding box center [934, 488] width 303 height 15
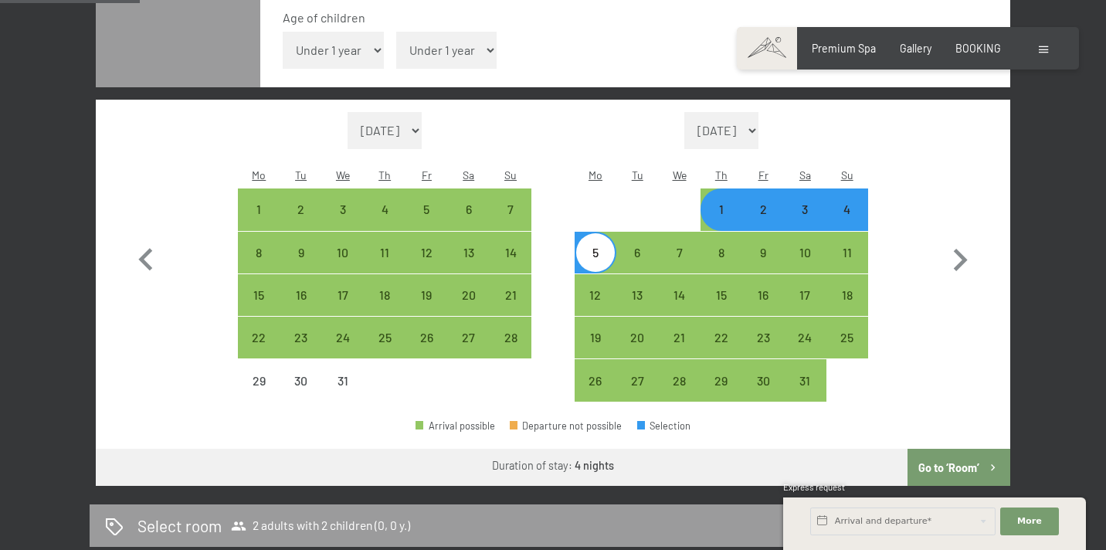
scroll to position [494, 1]
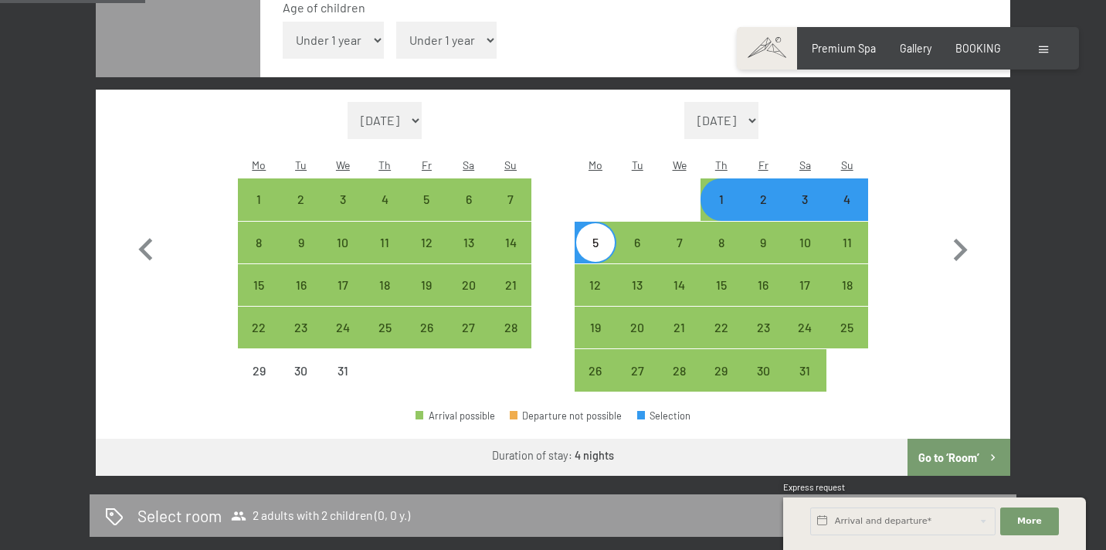
click at [952, 439] on button "Go to ‘Room’" at bounding box center [959, 457] width 103 height 37
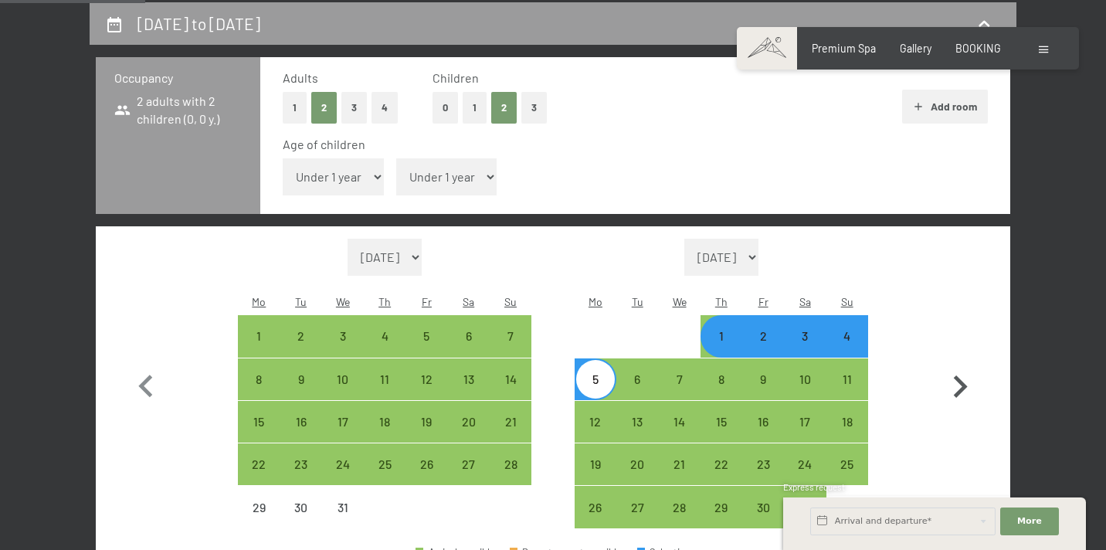
select select "[DATE]"
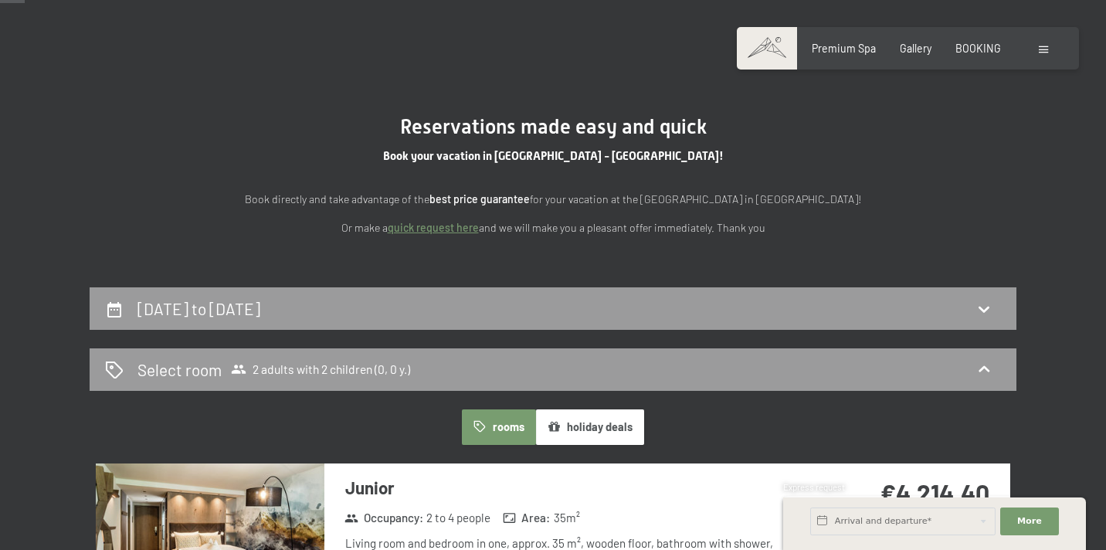
scroll to position [72, 0]
